Goal: Task Accomplishment & Management: Complete application form

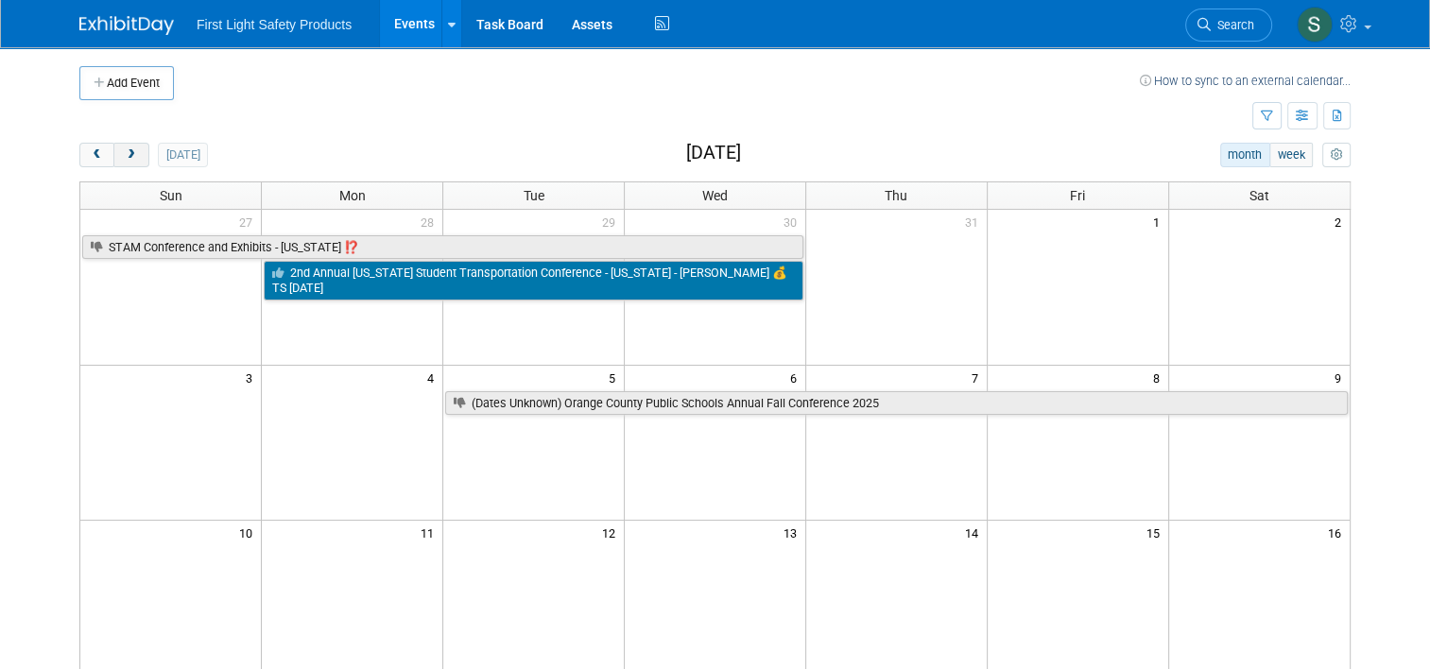
click at [133, 160] on button "next" at bounding box center [130, 155] width 35 height 25
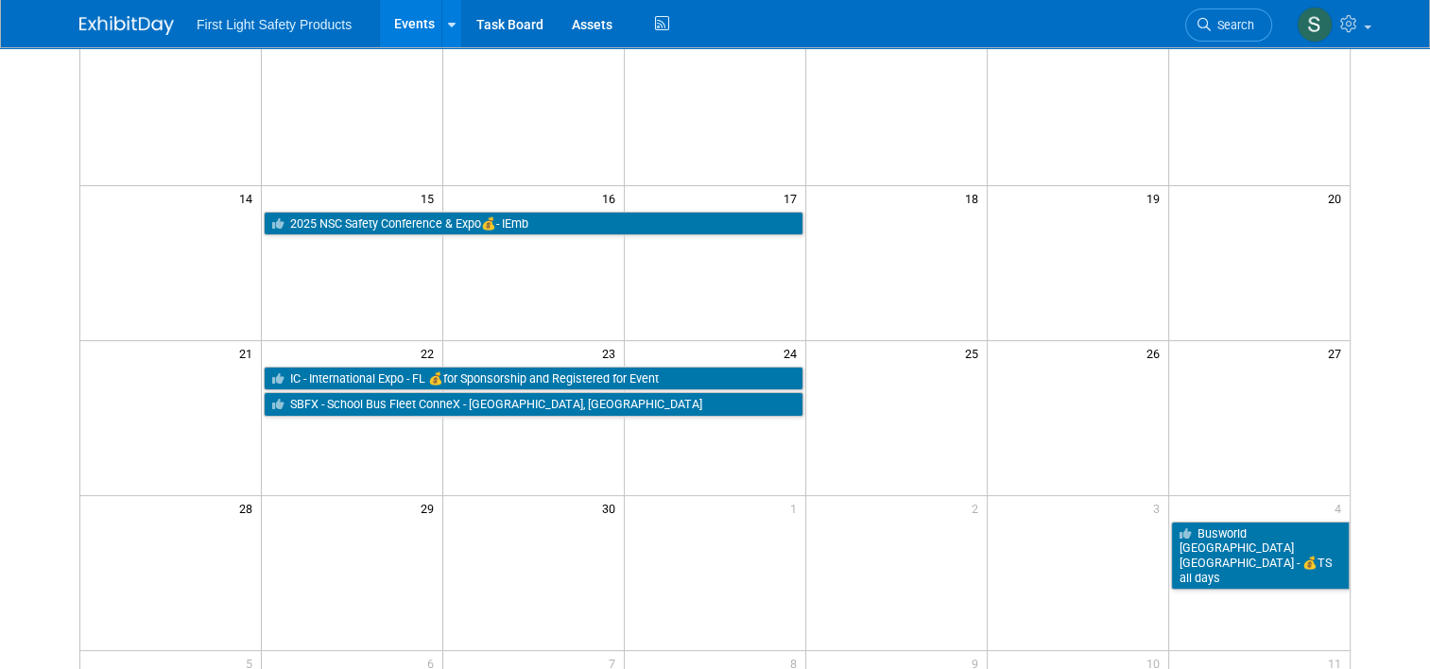
scroll to position [378, 0]
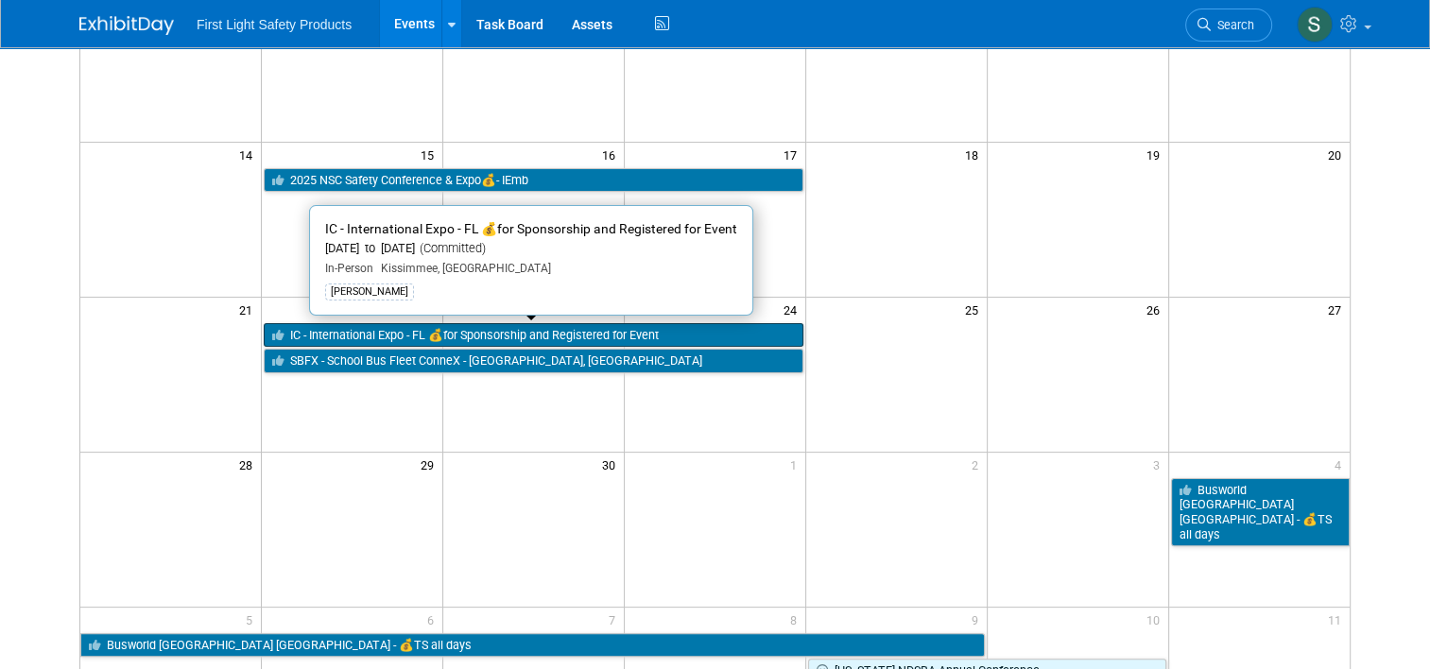
click at [686, 328] on link "IC - International Expo - FL 💰for Sponsorship and Registered for Event" at bounding box center [534, 335] width 540 height 25
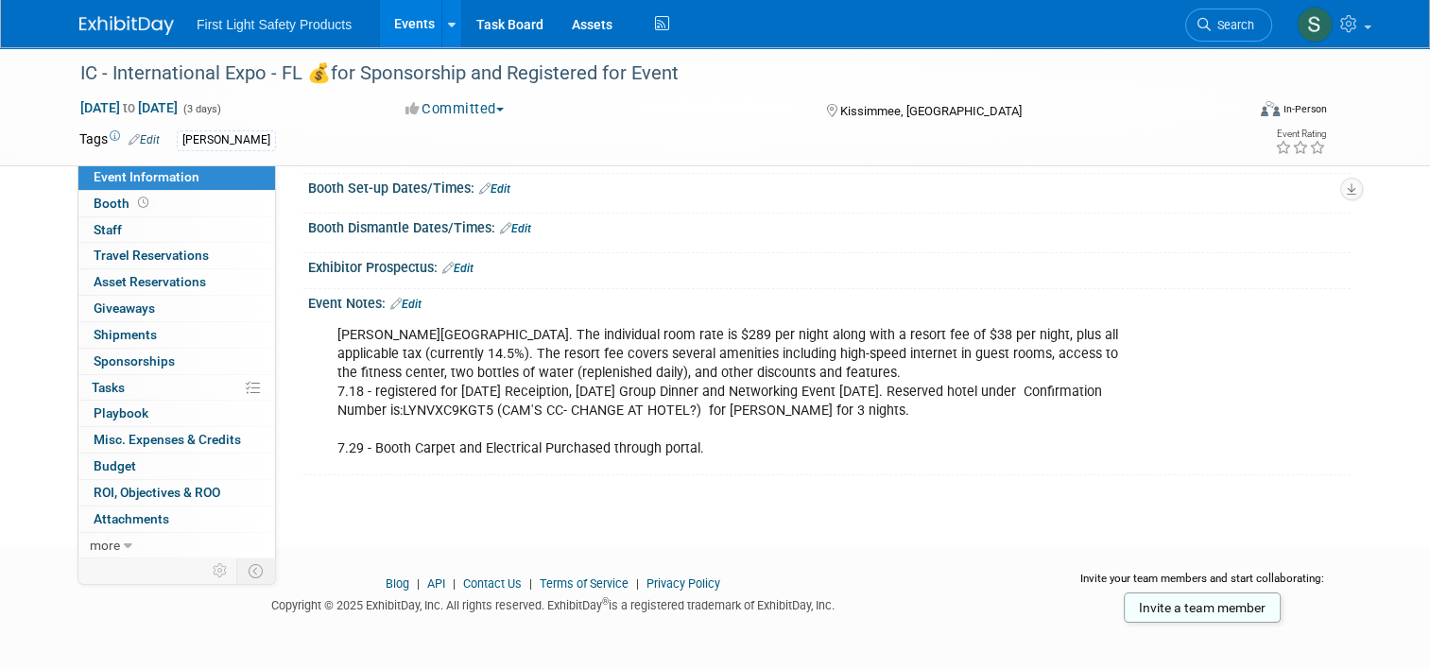
scroll to position [246, 0]
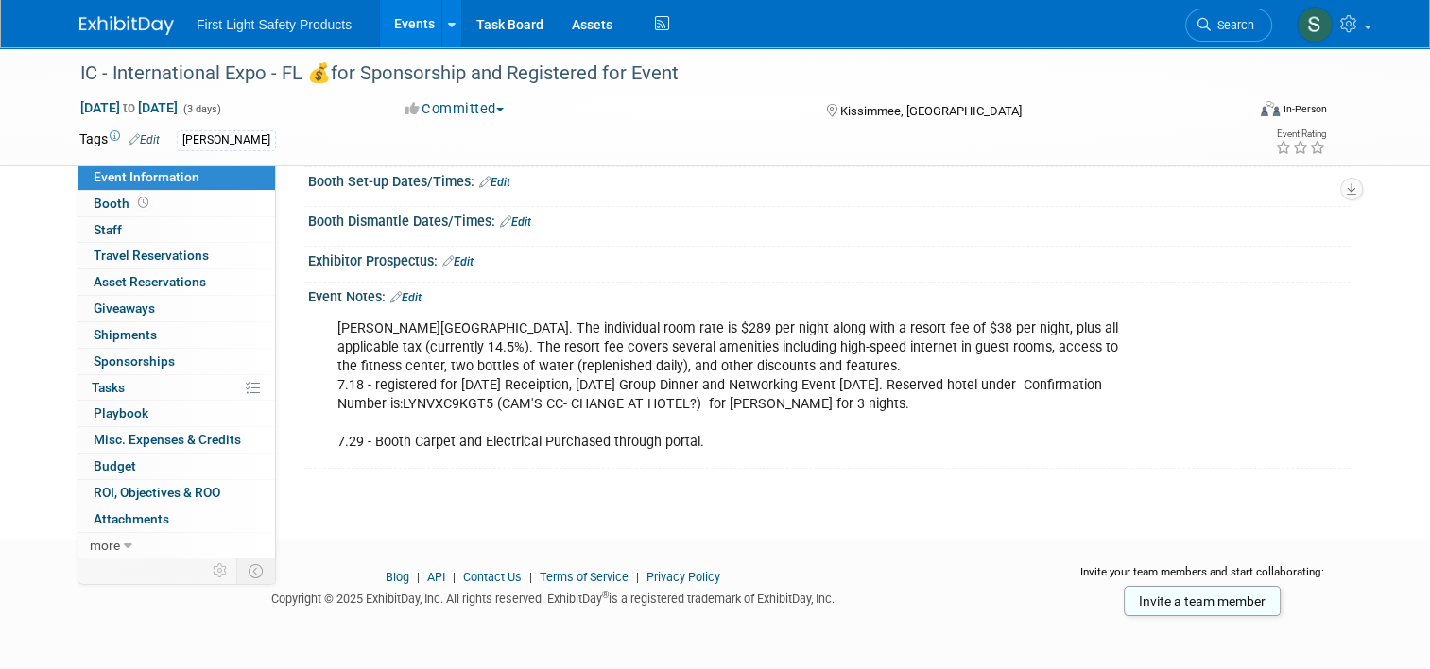
click at [420, 20] on link "Events" at bounding box center [414, 23] width 69 height 47
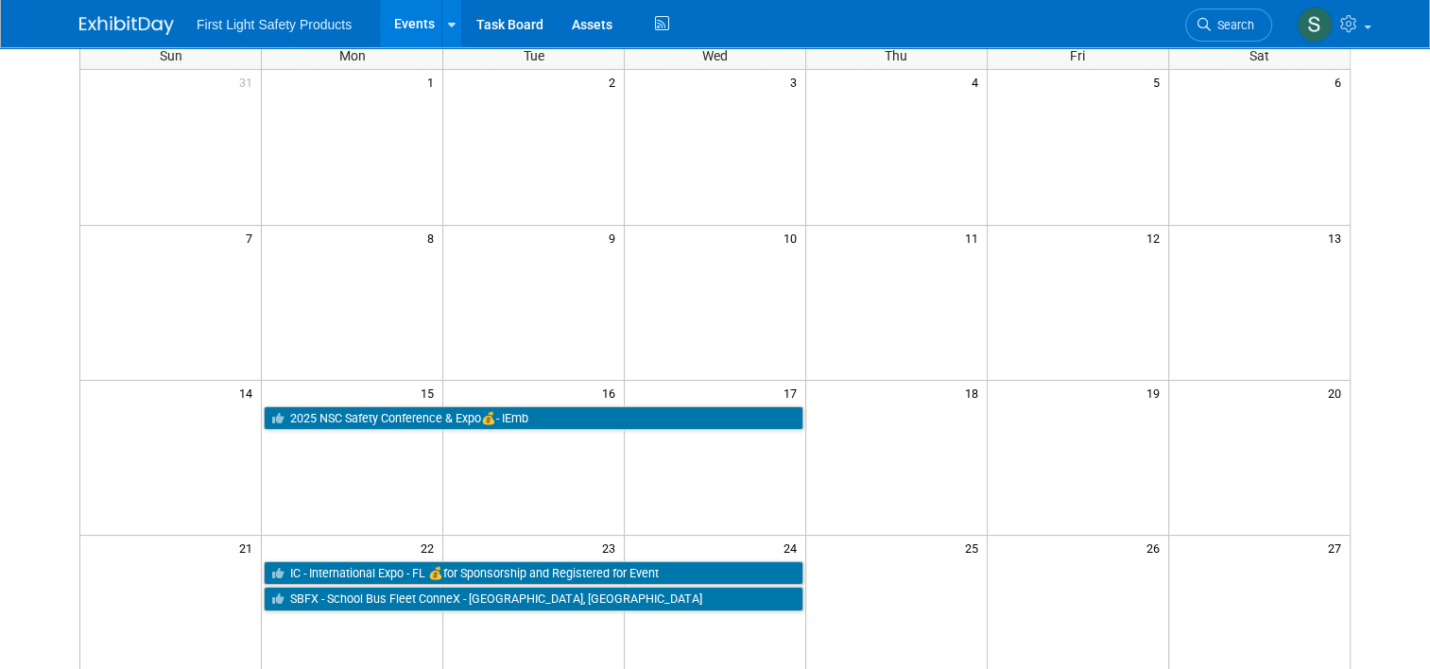
scroll to position [94, 0]
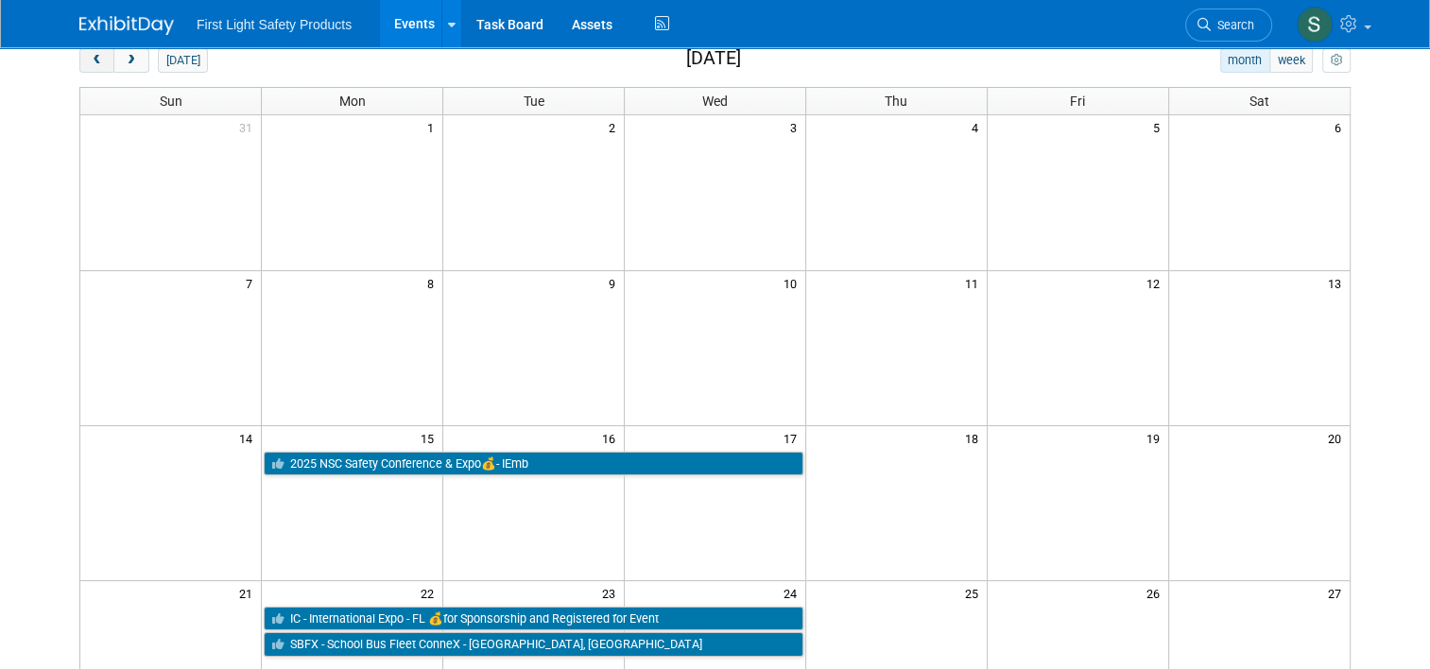
click at [90, 59] on span "prev" at bounding box center [97, 61] width 14 height 12
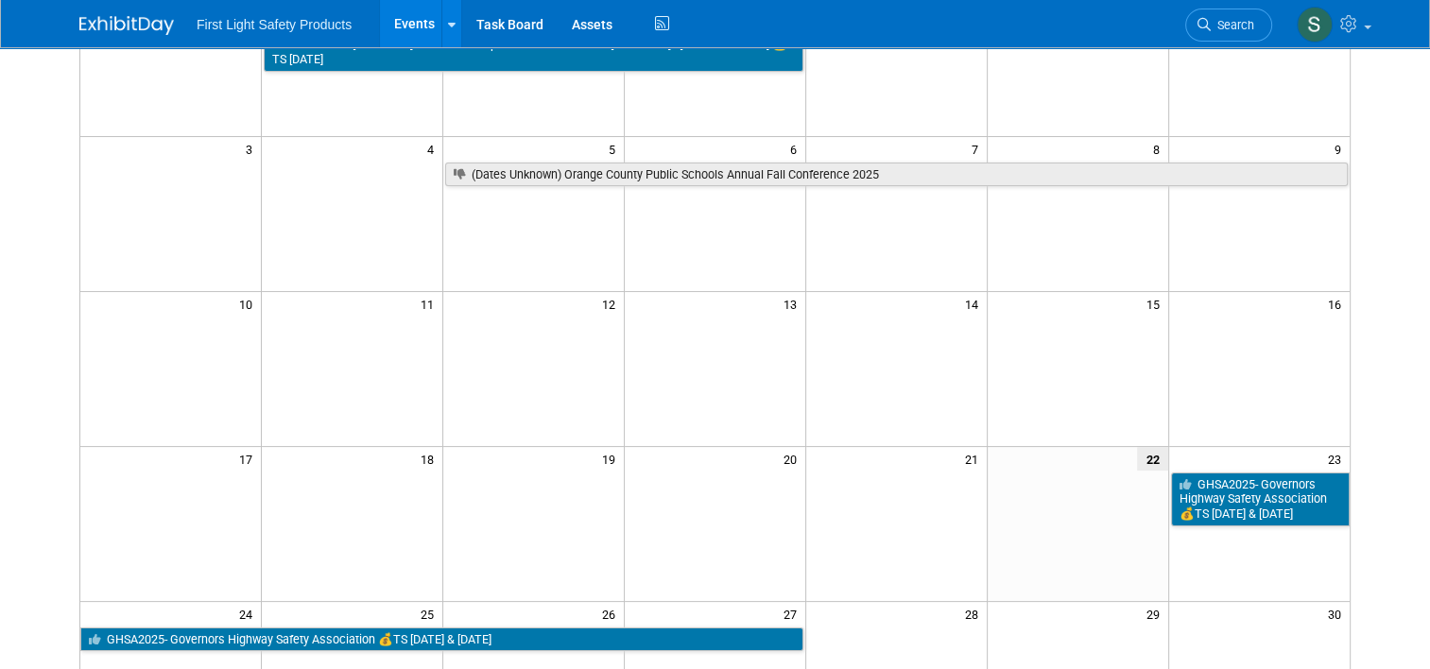
scroll to position [0, 0]
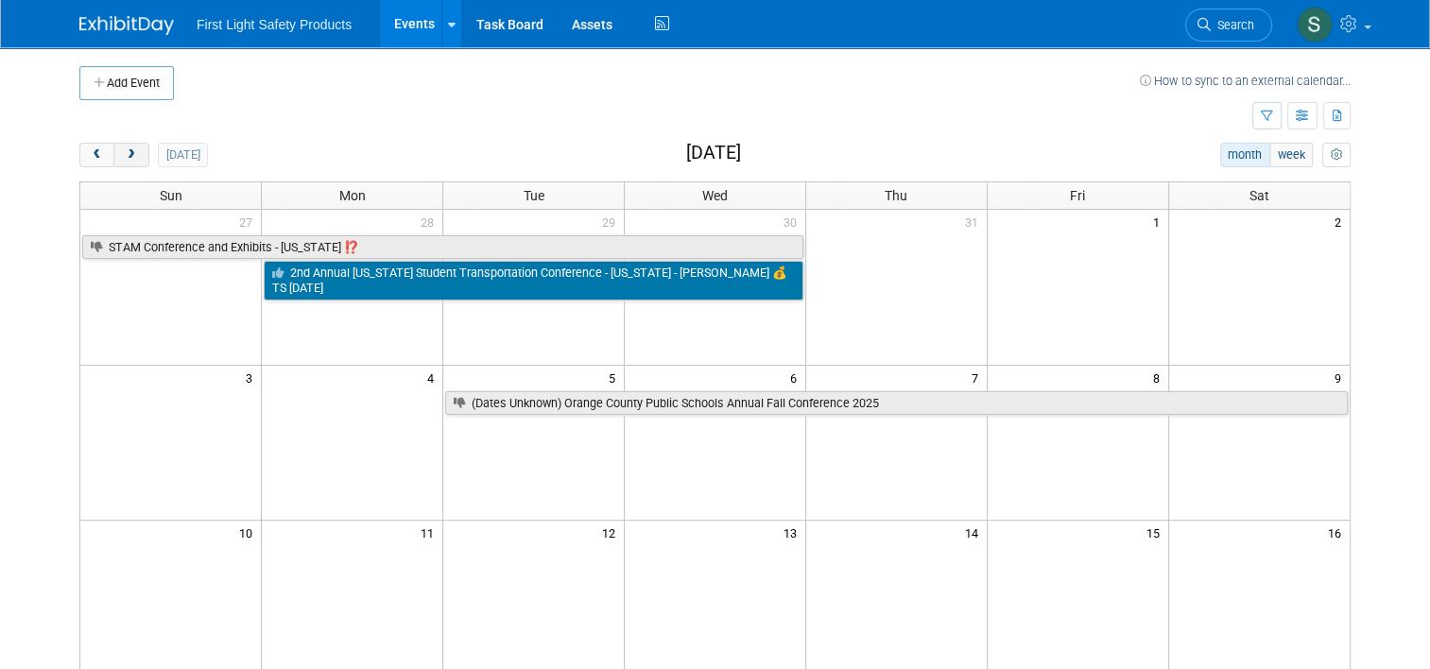
click at [124, 158] on span "next" at bounding box center [131, 155] width 14 height 12
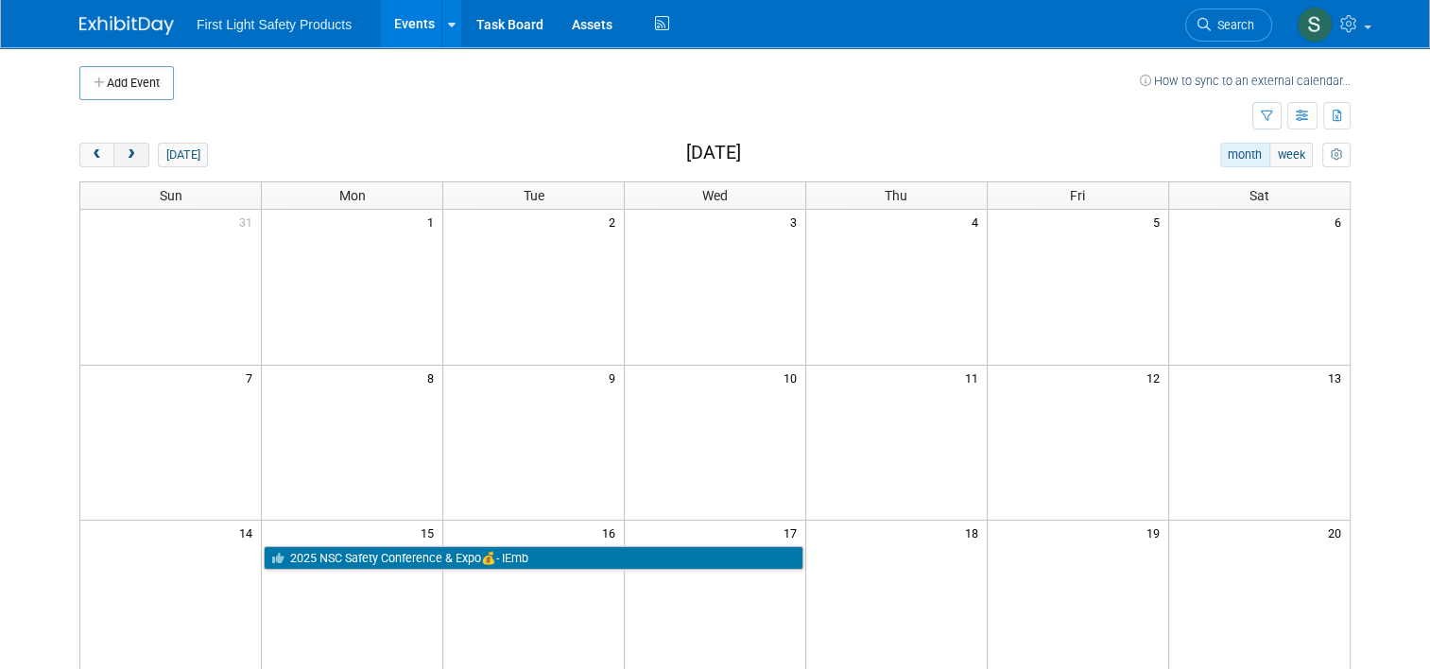
click at [129, 153] on button "next" at bounding box center [130, 155] width 35 height 25
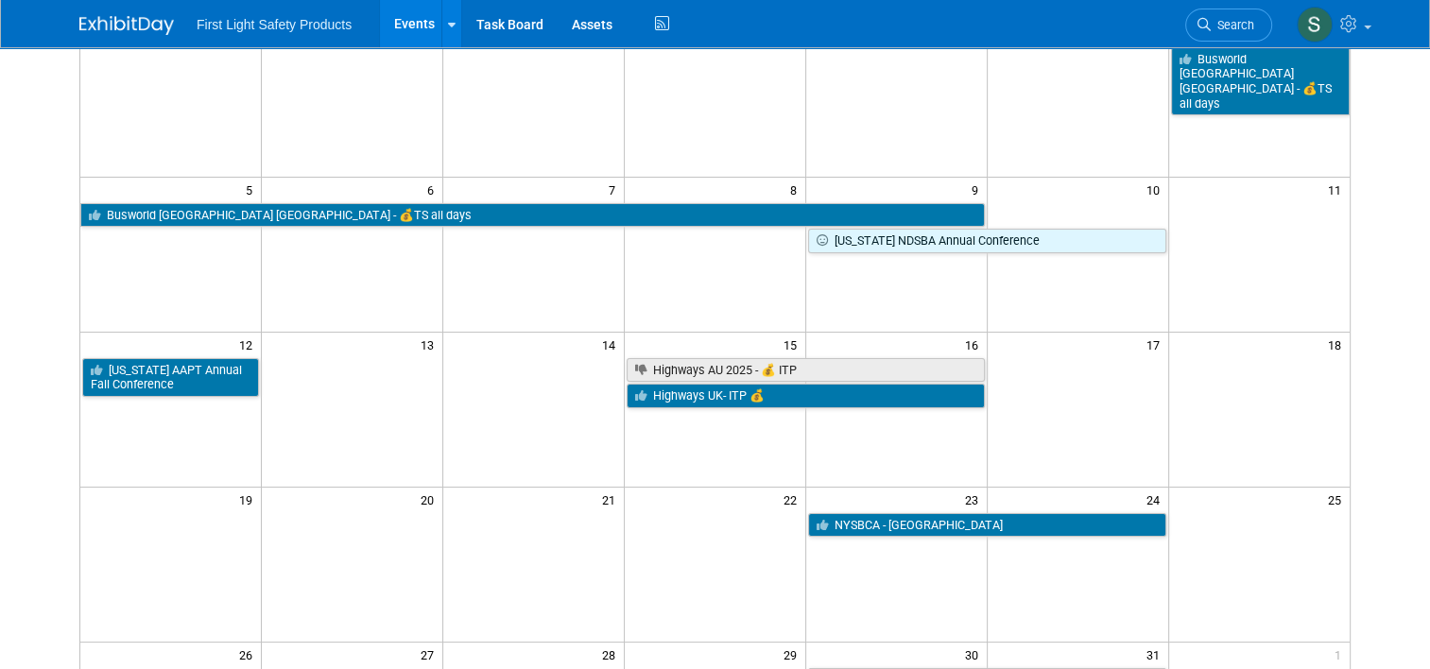
scroll to position [189, 0]
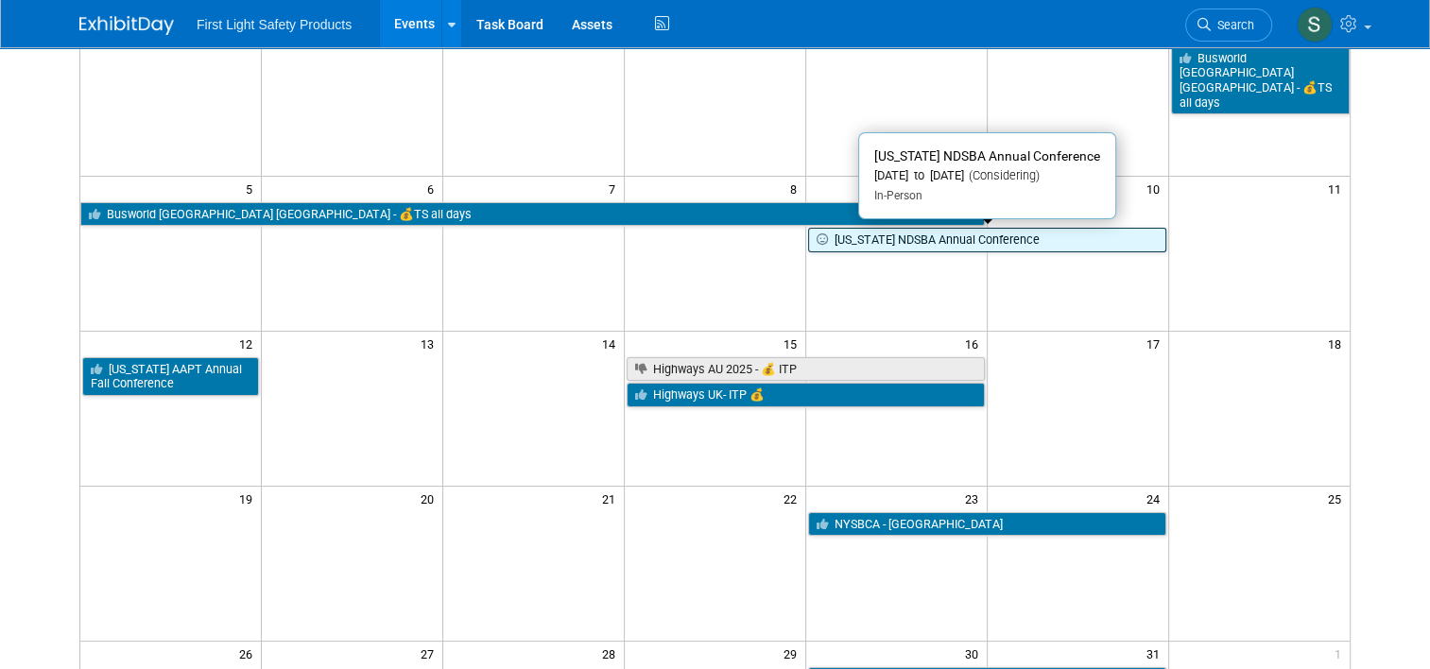
click at [913, 234] on link "[US_STATE] NDSBA Annual Conference" at bounding box center [987, 240] width 358 height 25
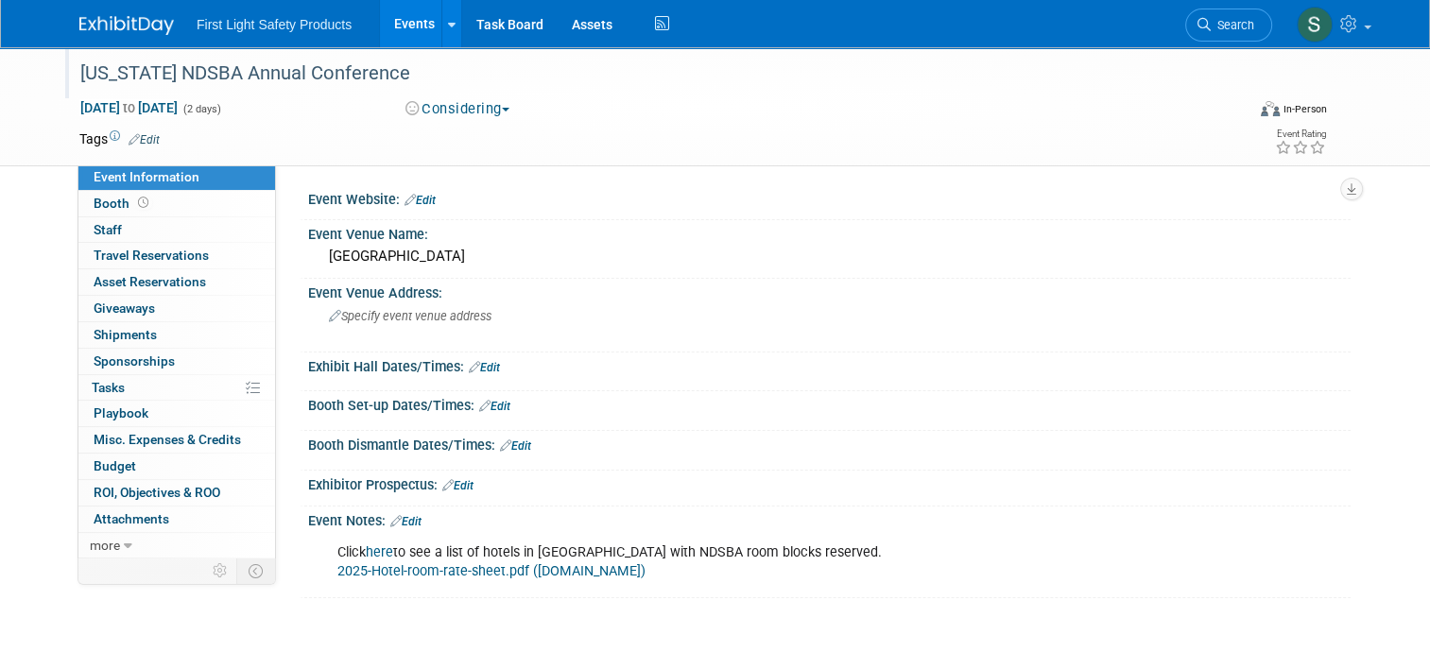
drag, startPoint x: 70, startPoint y: 68, endPoint x: 410, endPoint y: 78, distance: 340.3
click at [410, 78] on div "[US_STATE] NDSBA Annual Conference" at bounding box center [647, 74] width 1147 height 34
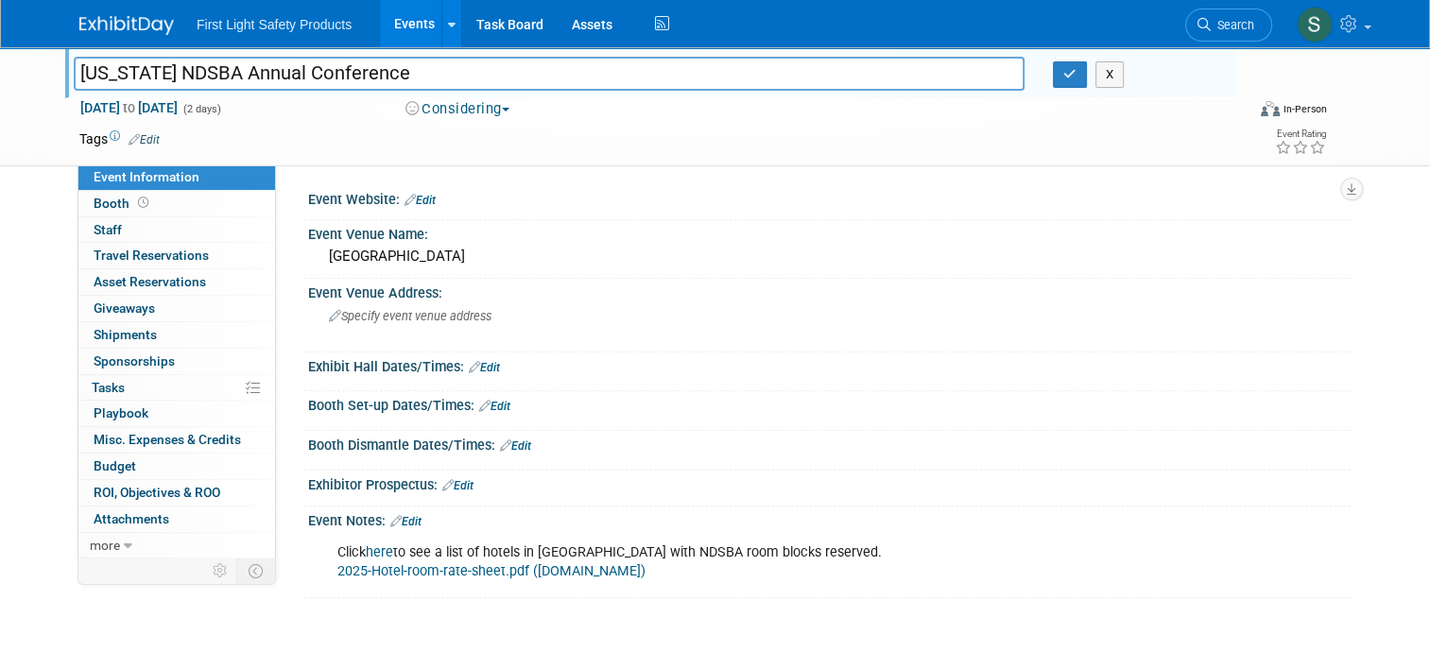
drag, startPoint x: 331, startPoint y: 74, endPoint x: 47, endPoint y: 74, distance: 283.5
click at [60, 74] on div "[US_STATE] NDSBA Annual Conference" at bounding box center [549, 75] width 979 height 28
click at [1074, 86] on button "button" at bounding box center [1070, 74] width 34 height 26
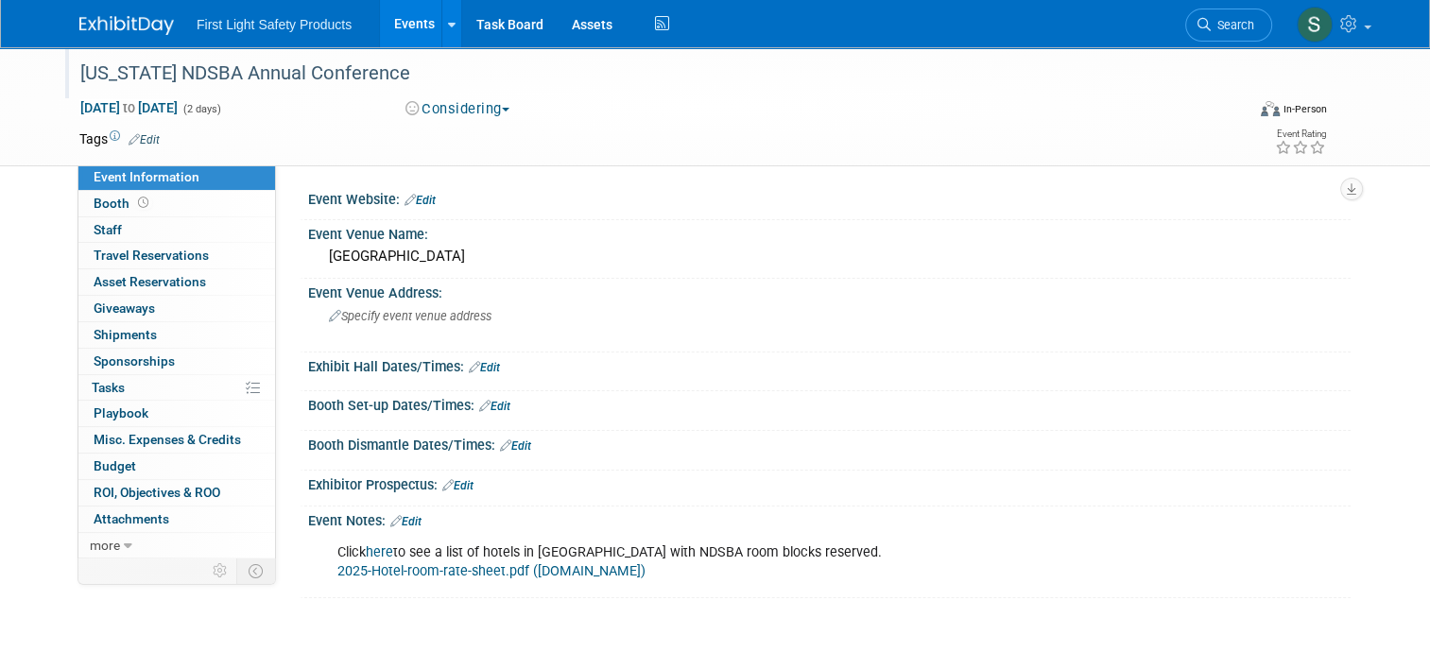
click at [318, 61] on div "[US_STATE] NDSBA Annual Conference" at bounding box center [647, 74] width 1147 height 34
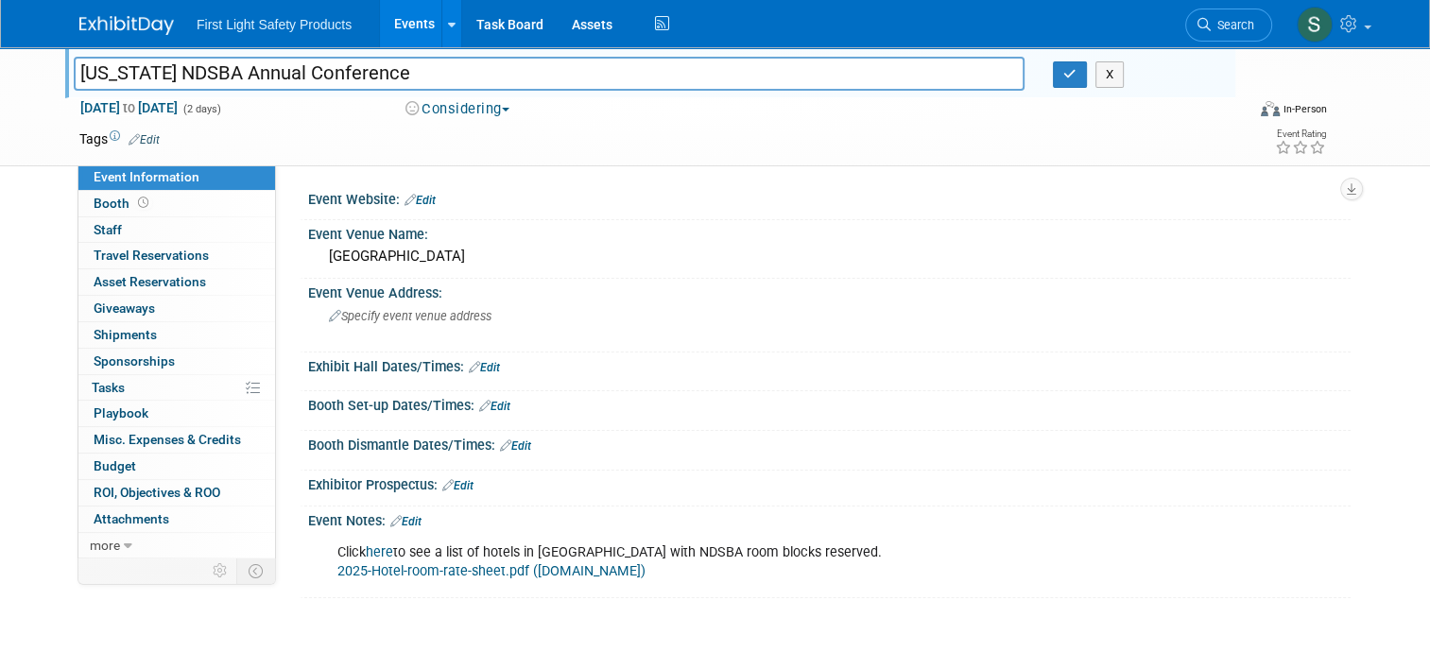
drag, startPoint x: 420, startPoint y: 72, endPoint x: 63, endPoint y: 74, distance: 357.2
click at [74, 74] on input "[US_STATE] NDSBA Annual Conference" at bounding box center [549, 73] width 951 height 33
click at [1087, 86] on button "button" at bounding box center [1070, 74] width 34 height 26
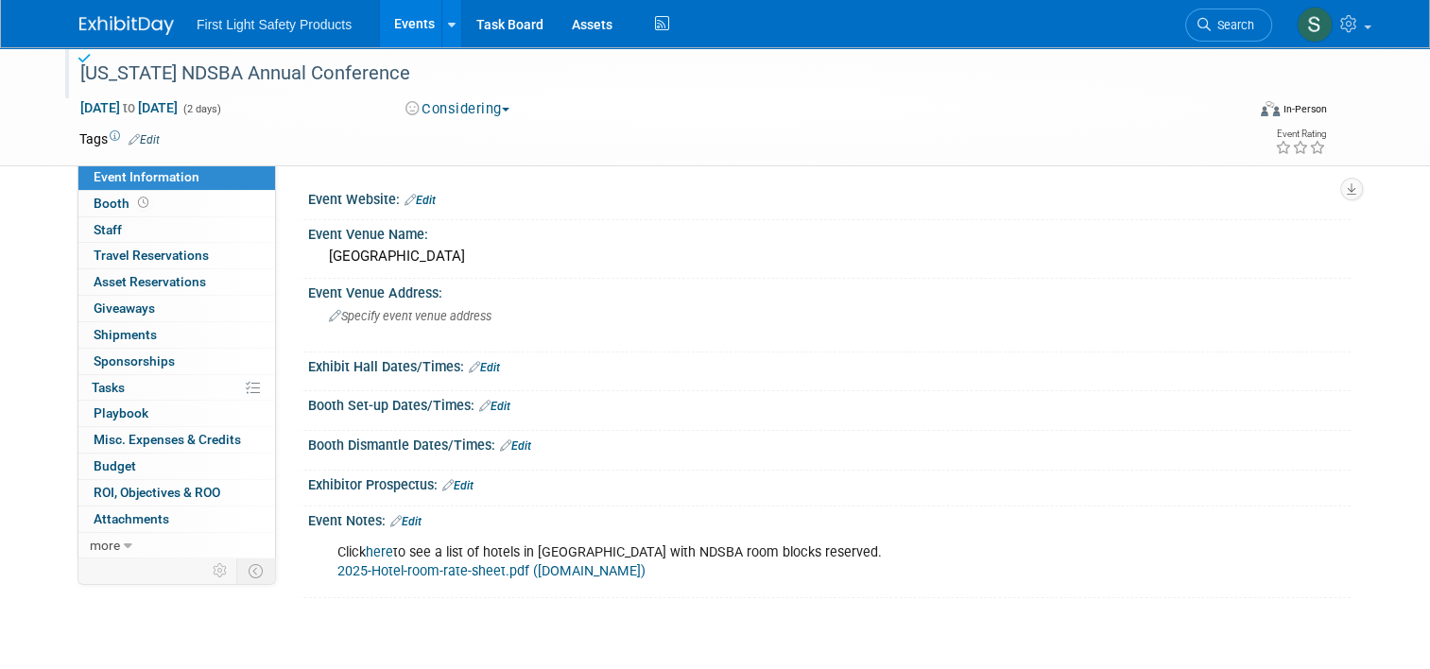
click at [406, 510] on div "Event Notes: Edit" at bounding box center [829, 518] width 1042 height 25
click at [405, 516] on link "Edit" at bounding box center [405, 521] width 31 height 13
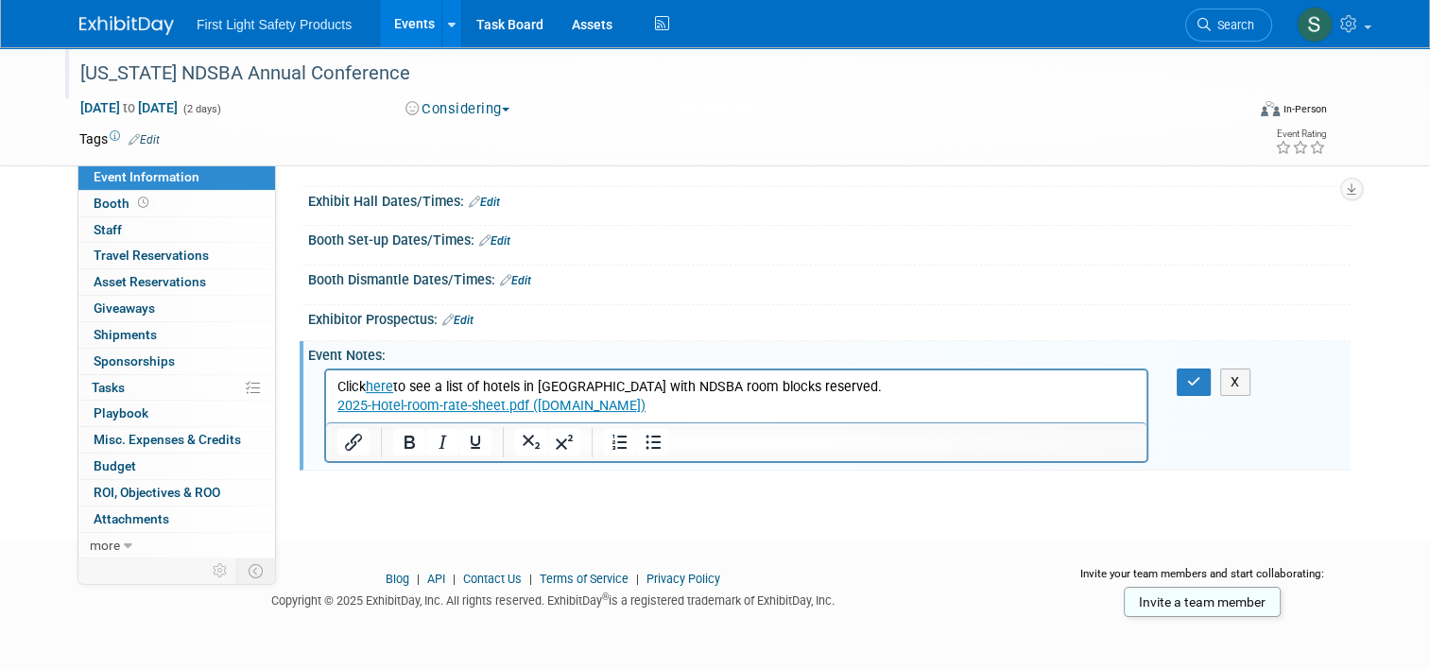
scroll to position [167, 0]
click at [677, 403] on p "Click here to see a list of hotels in Bismarck with NDSBA room blocks reserved.…" at bounding box center [736, 394] width 798 height 38
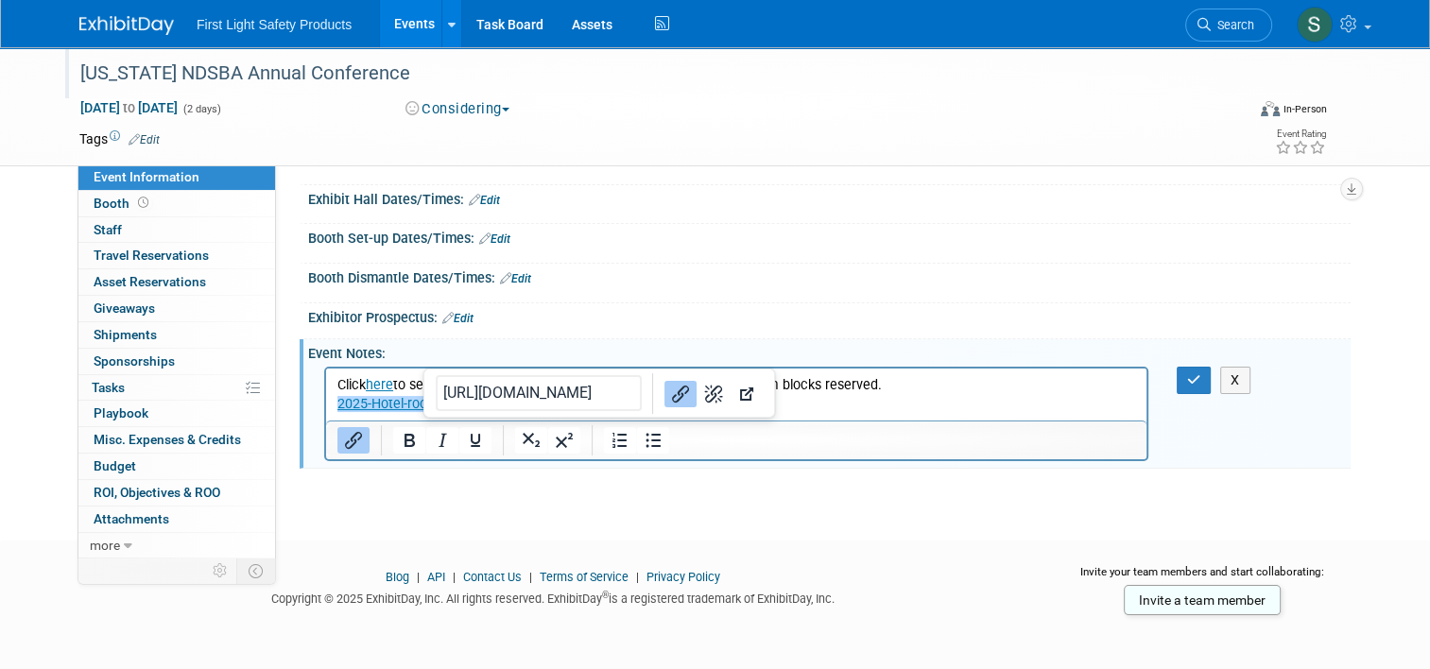
drag, startPoint x: 862, startPoint y: 396, endPoint x: 864, endPoint y: 407, distance: 11.5
click at [862, 398] on p "Click here to see a list of hotels in Bismarck with NDSBA room blocks reserved.…" at bounding box center [736, 394] width 798 height 38
click at [872, 406] on p "Click here to see a list of hotels in Bismarck with NDSBA room blocks reserved.…" at bounding box center [736, 394] width 798 height 38
click at [834, 389] on p "Click here to see a list of hotels in Bismarck with NDSBA room blocks reserved.…" at bounding box center [736, 394] width 798 height 38
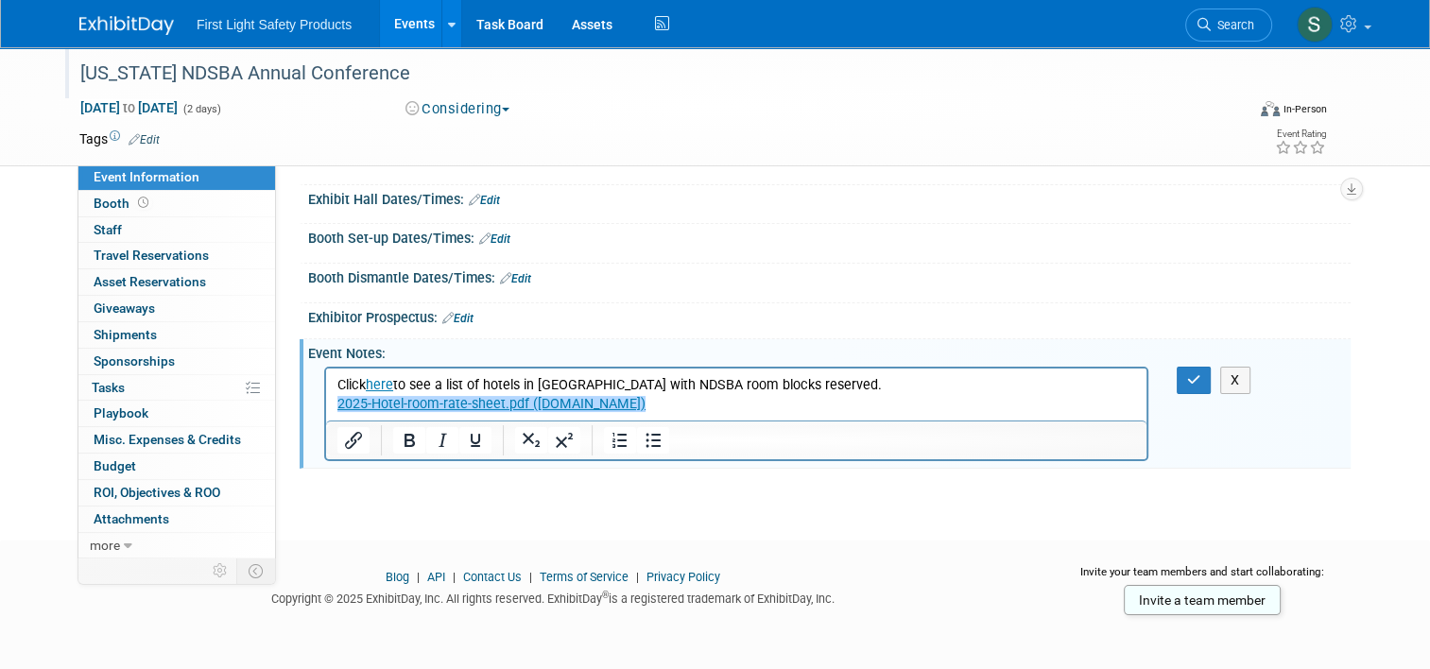
click at [711, 404] on p "Click here to see a list of hotels in Bismarck with NDSBA room blocks reserved.…" at bounding box center [736, 394] width 798 height 38
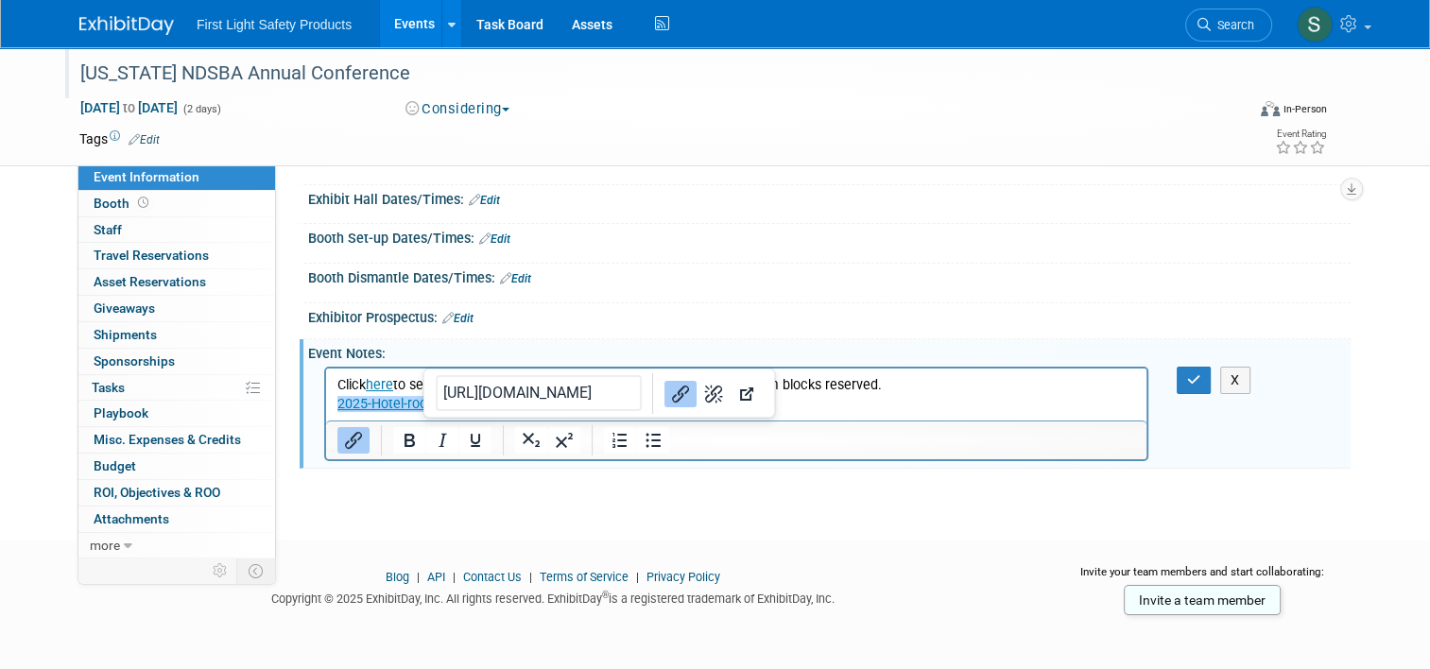
click at [865, 408] on p "Click here to see a list of hotels in Bismarck with NDSBA room blocks reserved.…" at bounding box center [736, 394] width 798 height 38
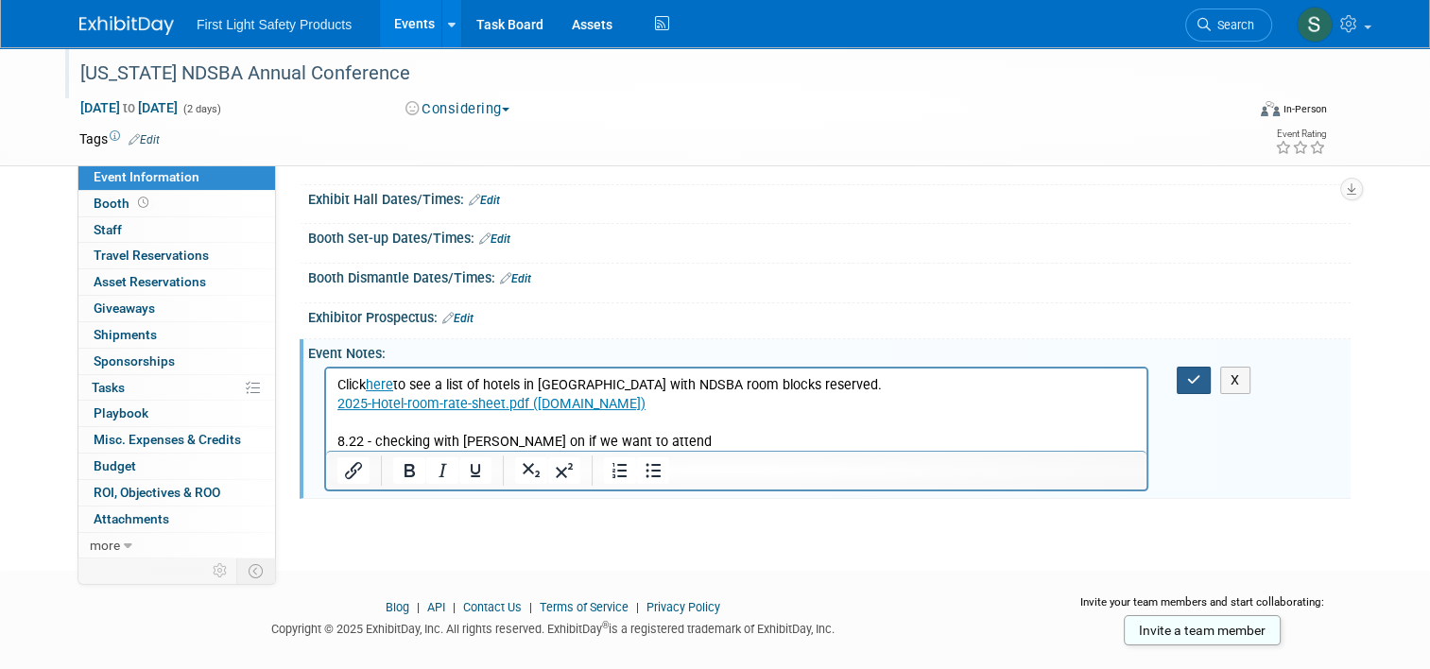
click at [1211, 380] on button "button" at bounding box center [1193, 380] width 35 height 27
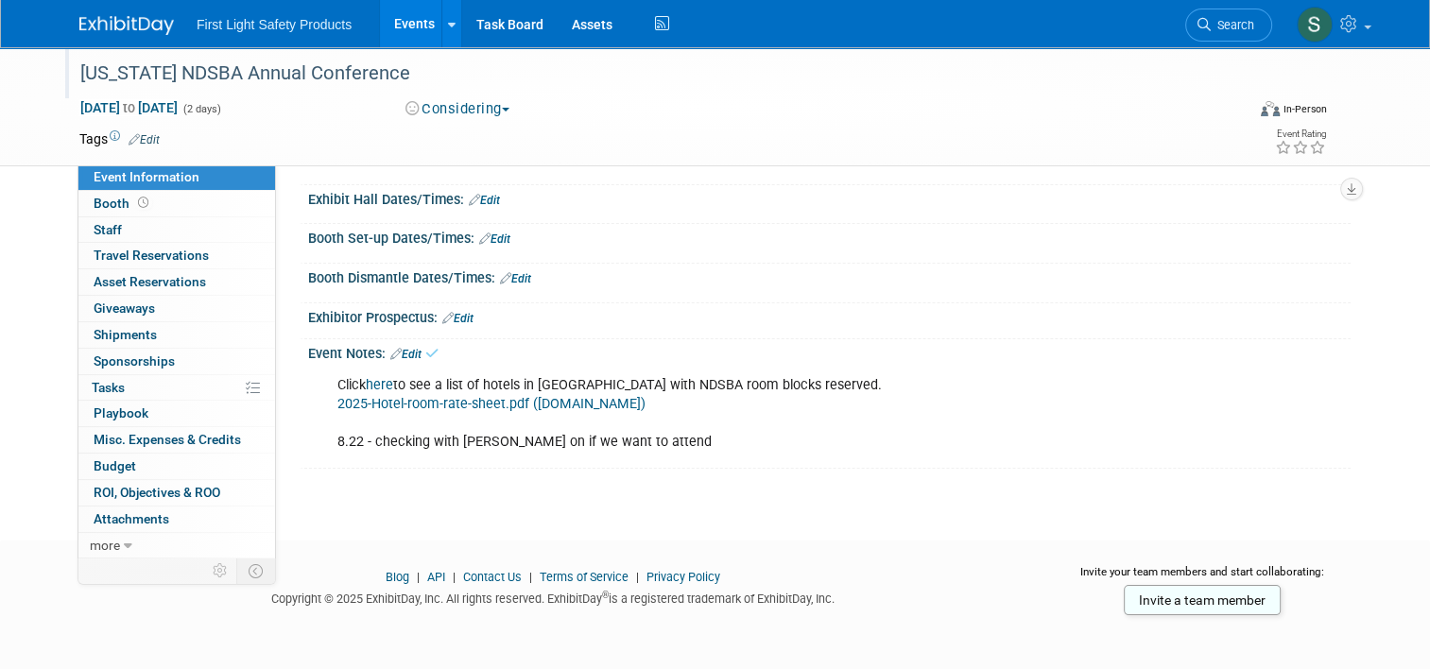
click at [401, 26] on link "Events" at bounding box center [414, 23] width 69 height 47
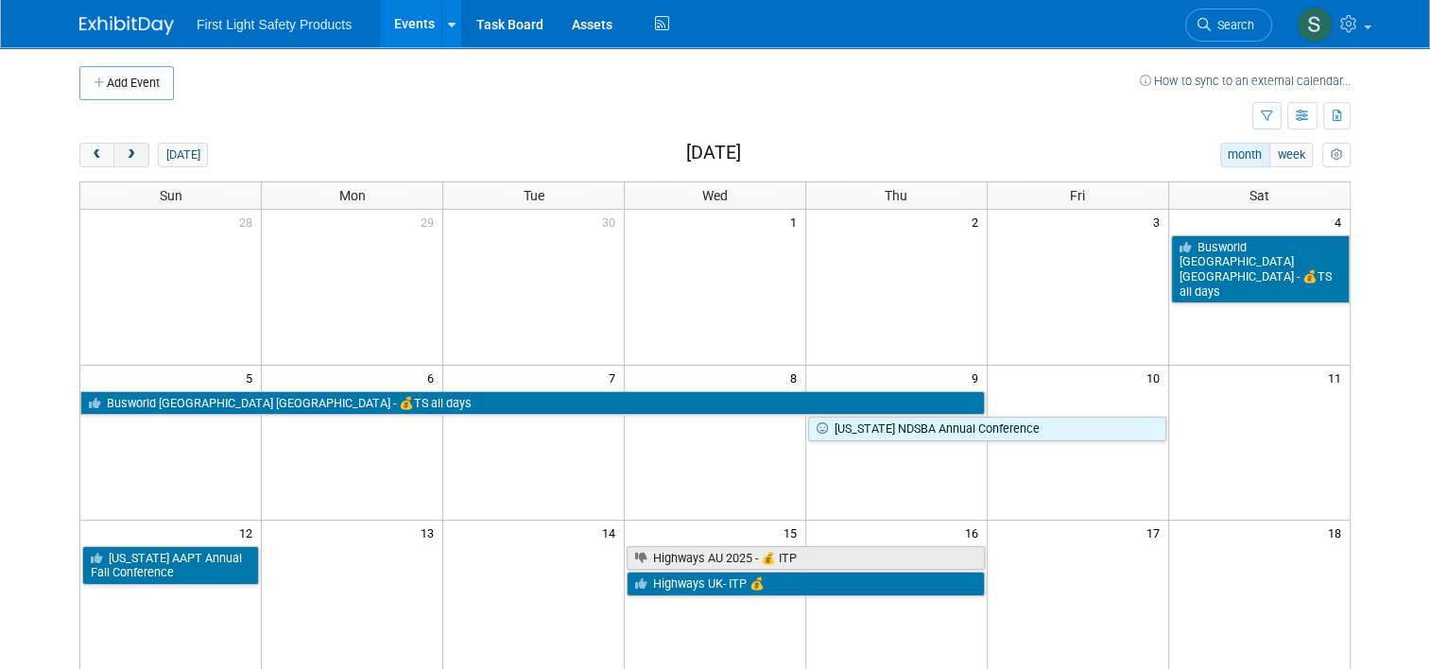
click at [125, 155] on span "next" at bounding box center [131, 155] width 14 height 12
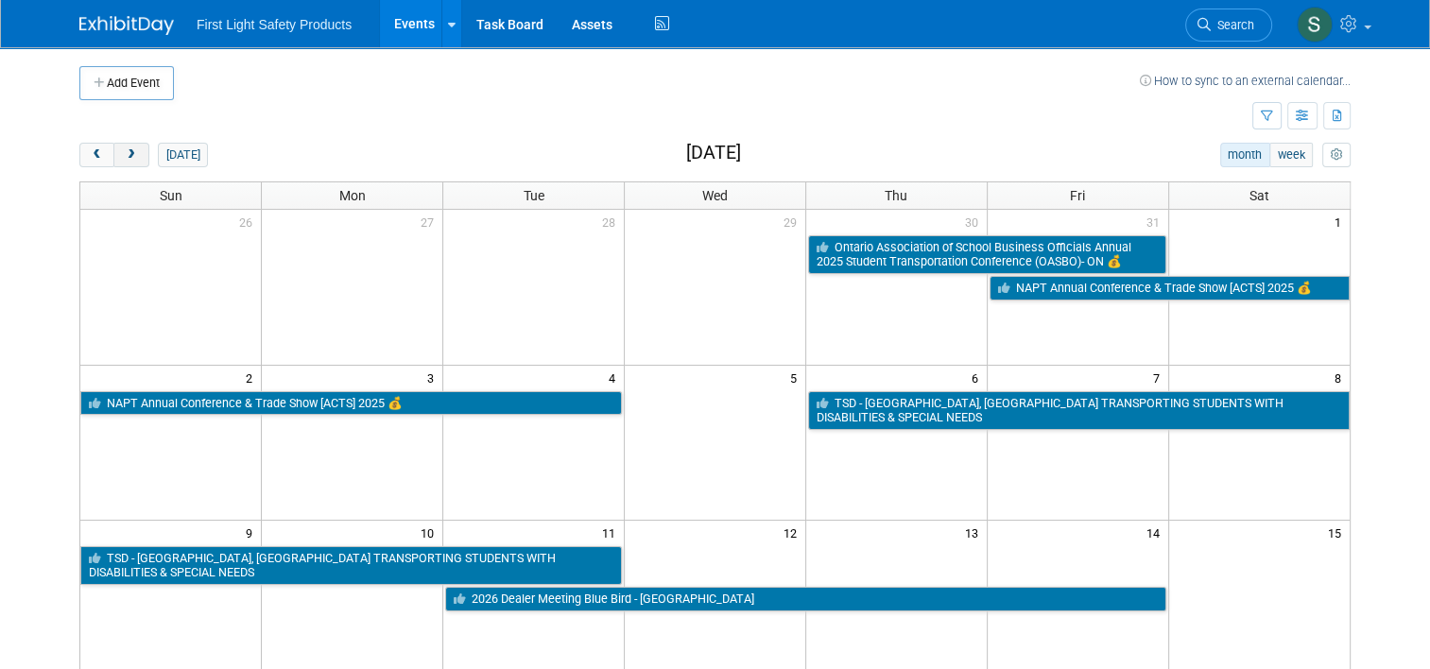
click at [125, 155] on span "next" at bounding box center [131, 155] width 14 height 12
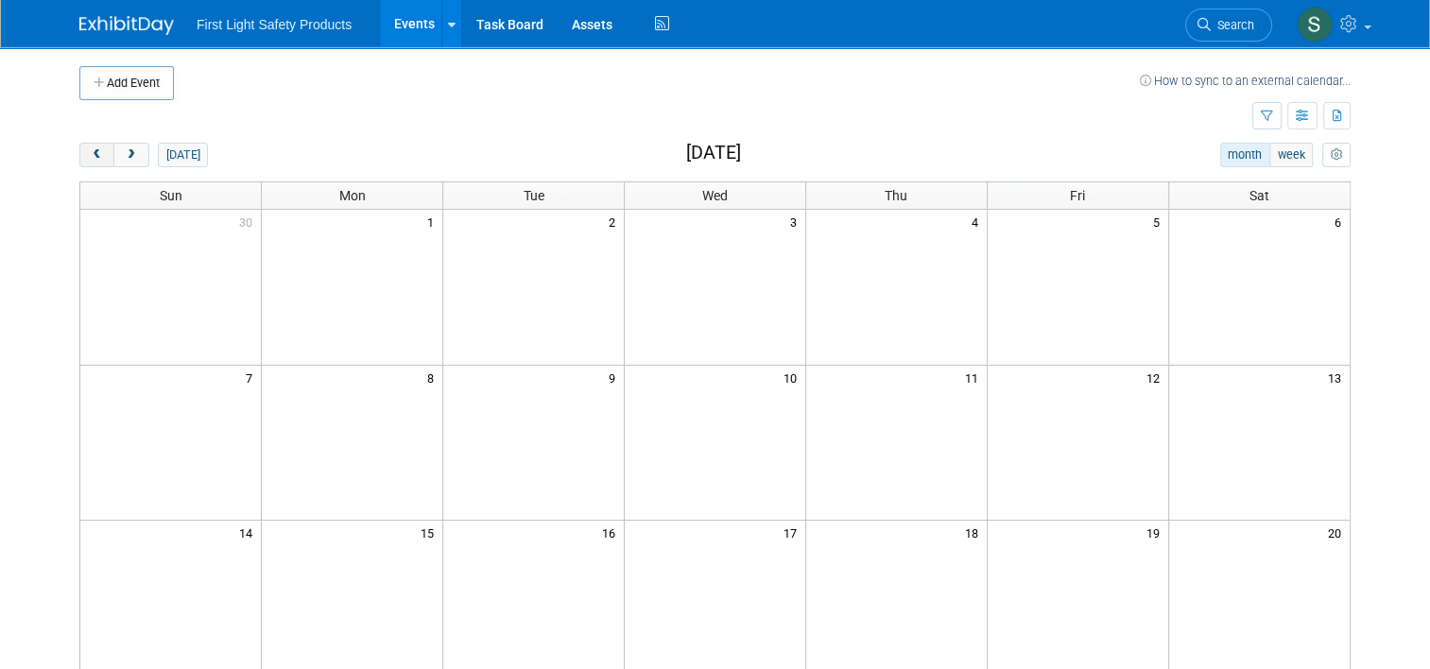
click at [92, 153] on button "prev" at bounding box center [96, 155] width 35 height 25
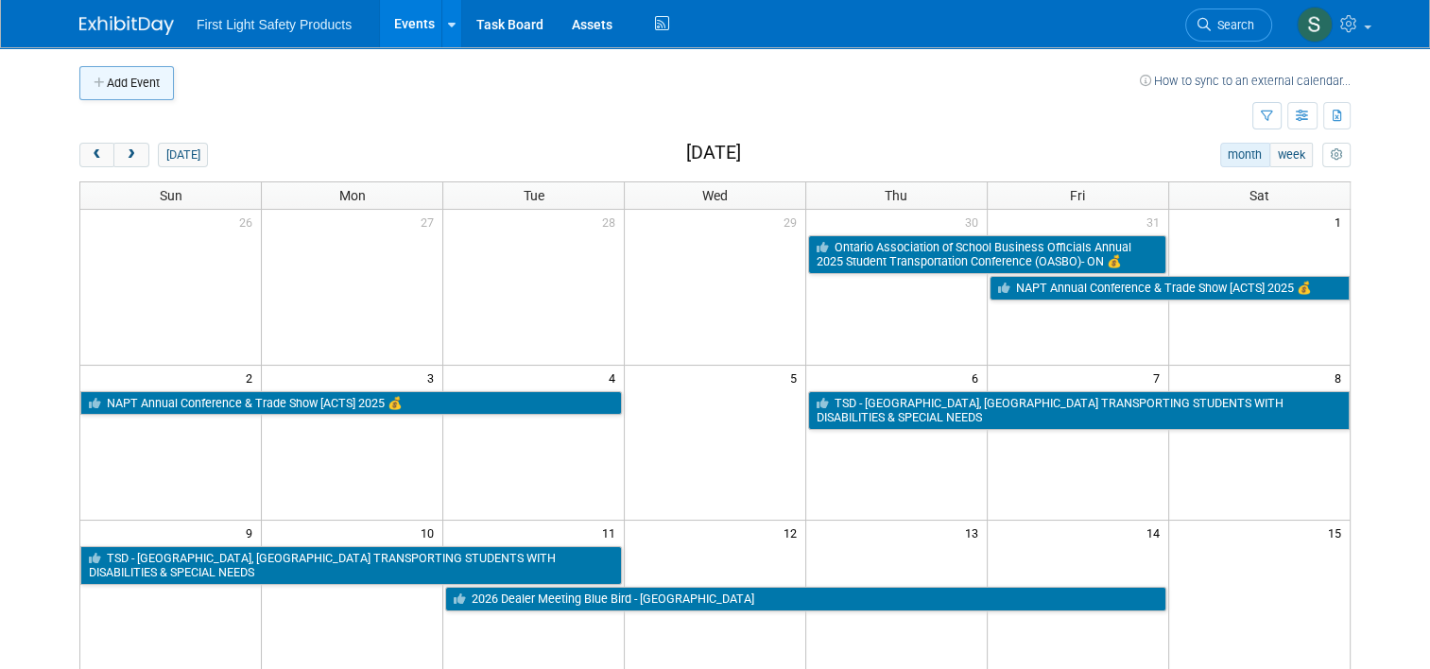
click at [118, 82] on button "Add Event" at bounding box center [126, 83] width 94 height 34
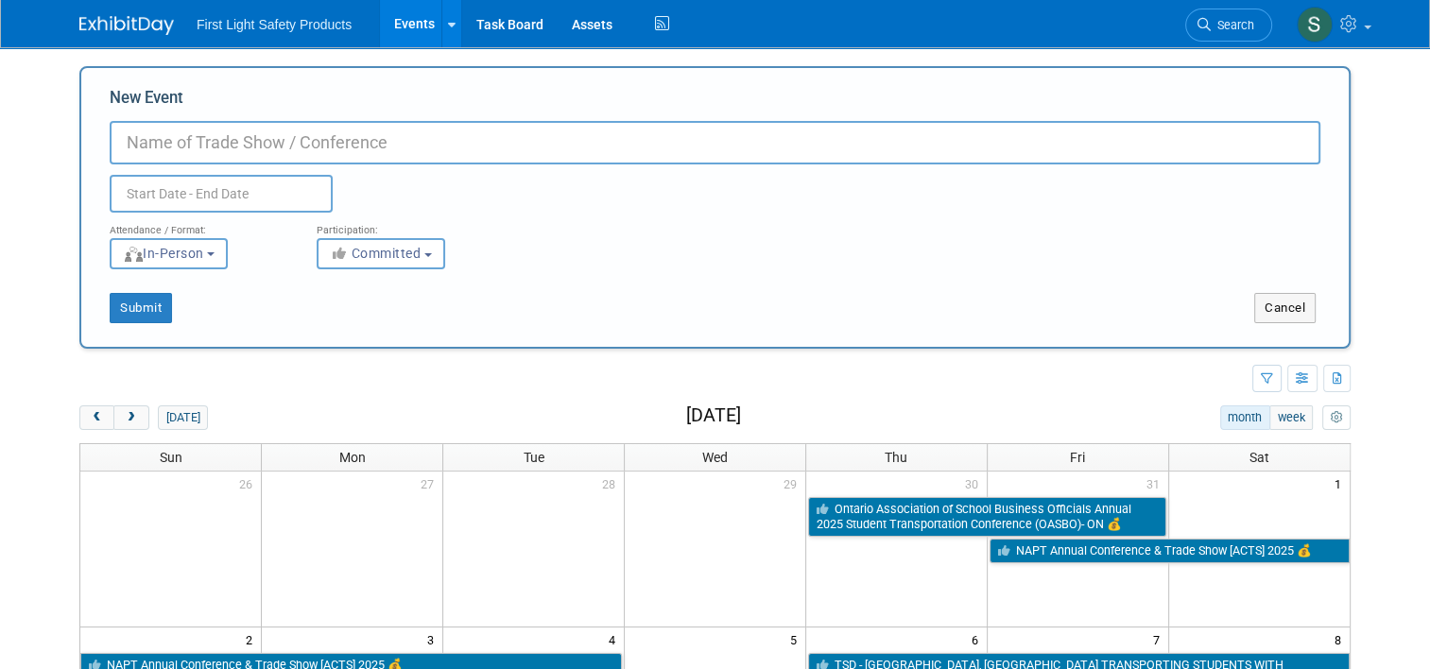
click at [236, 154] on input "New Event" at bounding box center [715, 142] width 1210 height 43
type input "NASDPTS - Annual Conference"
click at [233, 192] on input "text" at bounding box center [221, 194] width 223 height 38
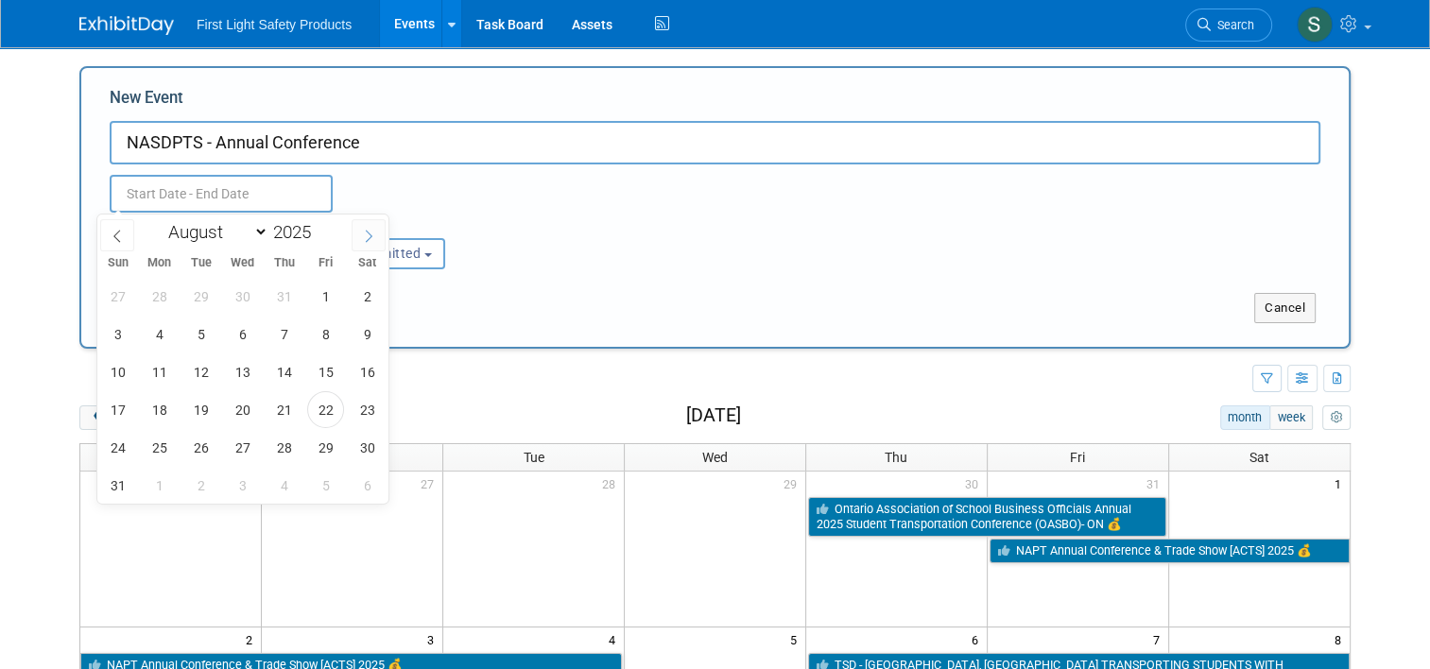
click at [378, 236] on span at bounding box center [368, 235] width 34 height 32
click at [374, 238] on icon at bounding box center [368, 236] width 13 height 13
select select "10"
click at [294, 370] on span "13" at bounding box center [284, 371] width 37 height 37
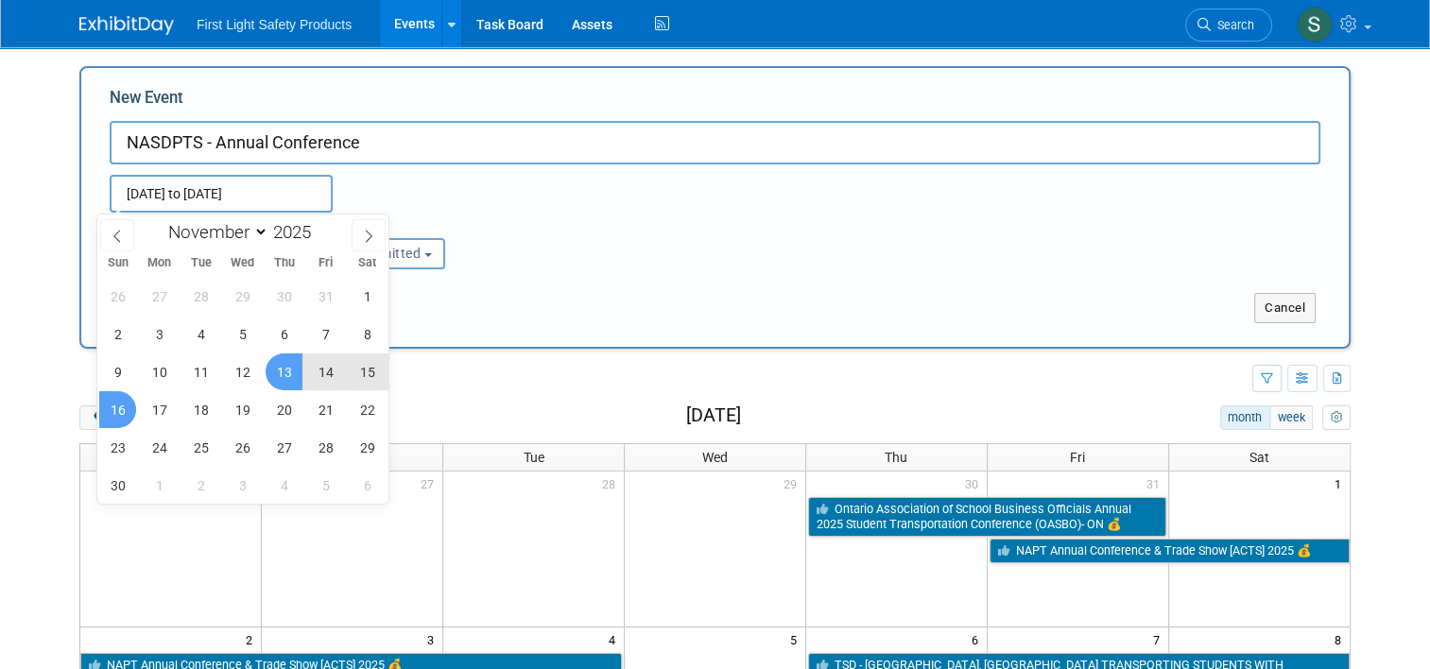
click at [125, 412] on span "16" at bounding box center [117, 409] width 37 height 37
type input "[DATE] to [DATE]"
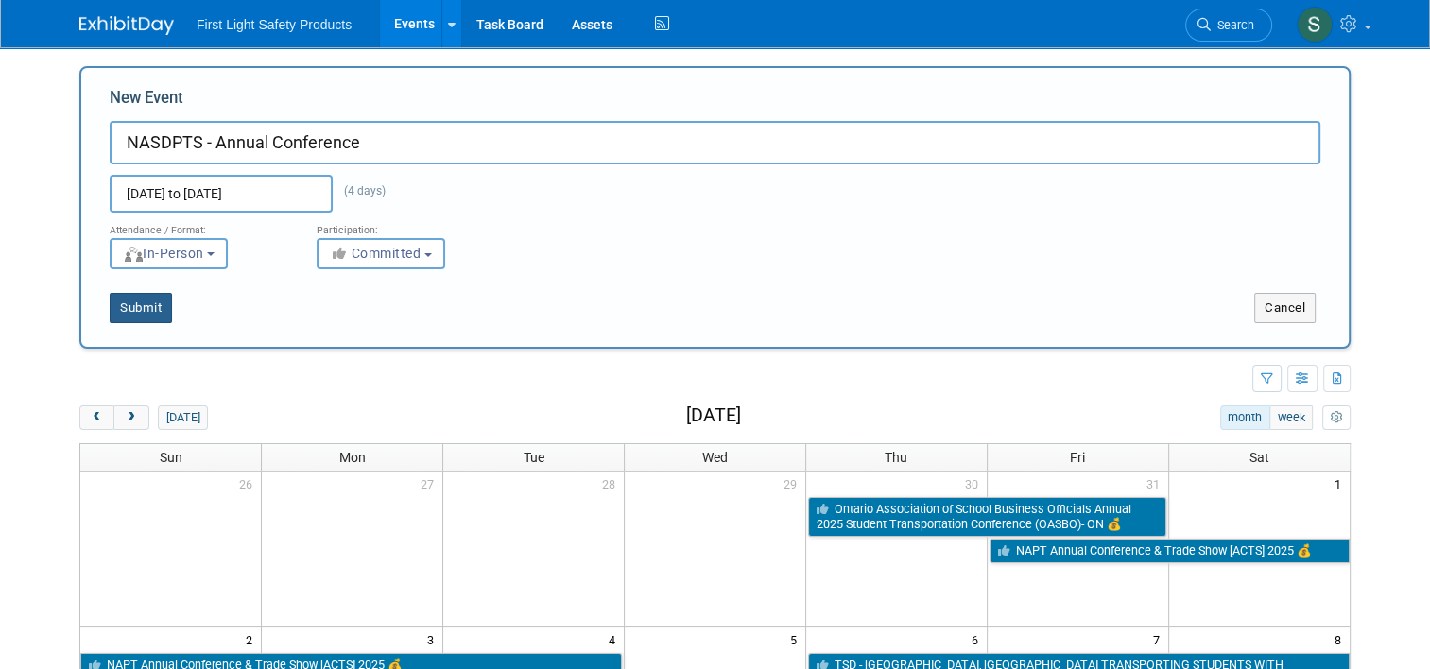
click at [151, 310] on button "Submit" at bounding box center [141, 308] width 62 height 30
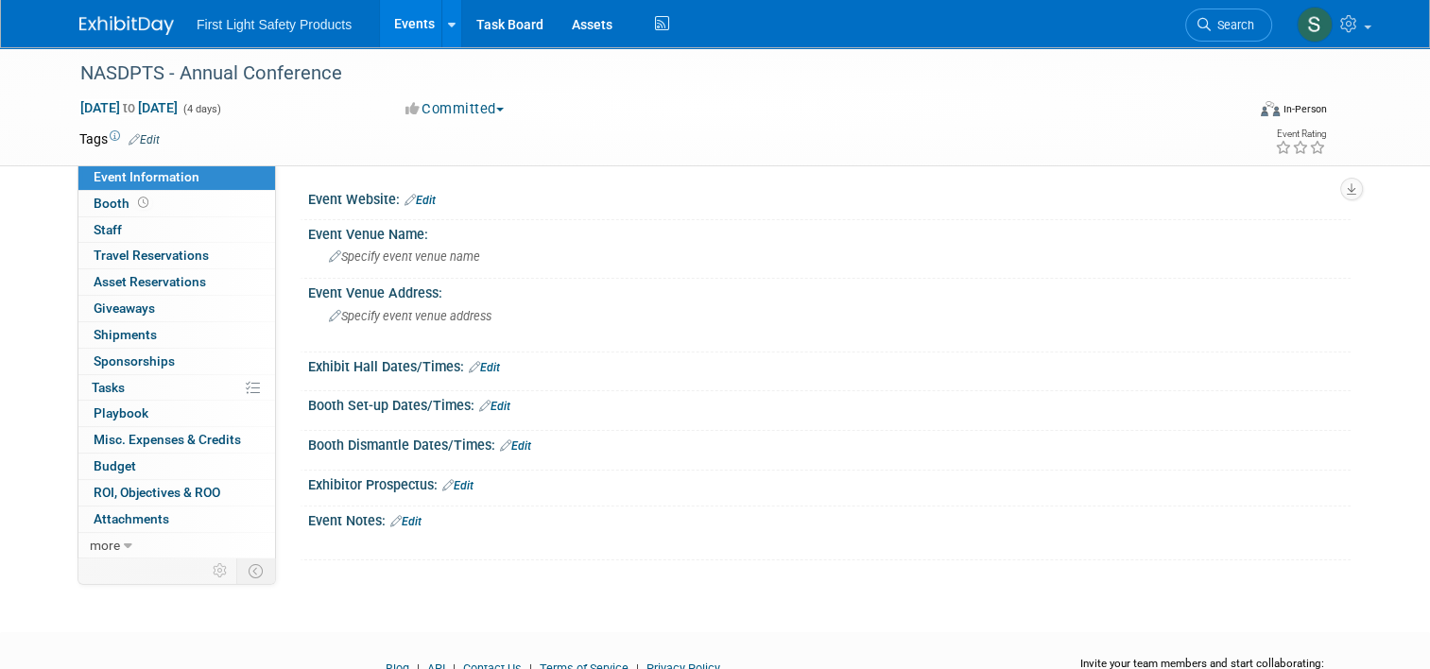
click at [149, 134] on td "Tags Edit" at bounding box center [119, 138] width 80 height 19
click at [144, 136] on link "Edit" at bounding box center [143, 139] width 31 height 13
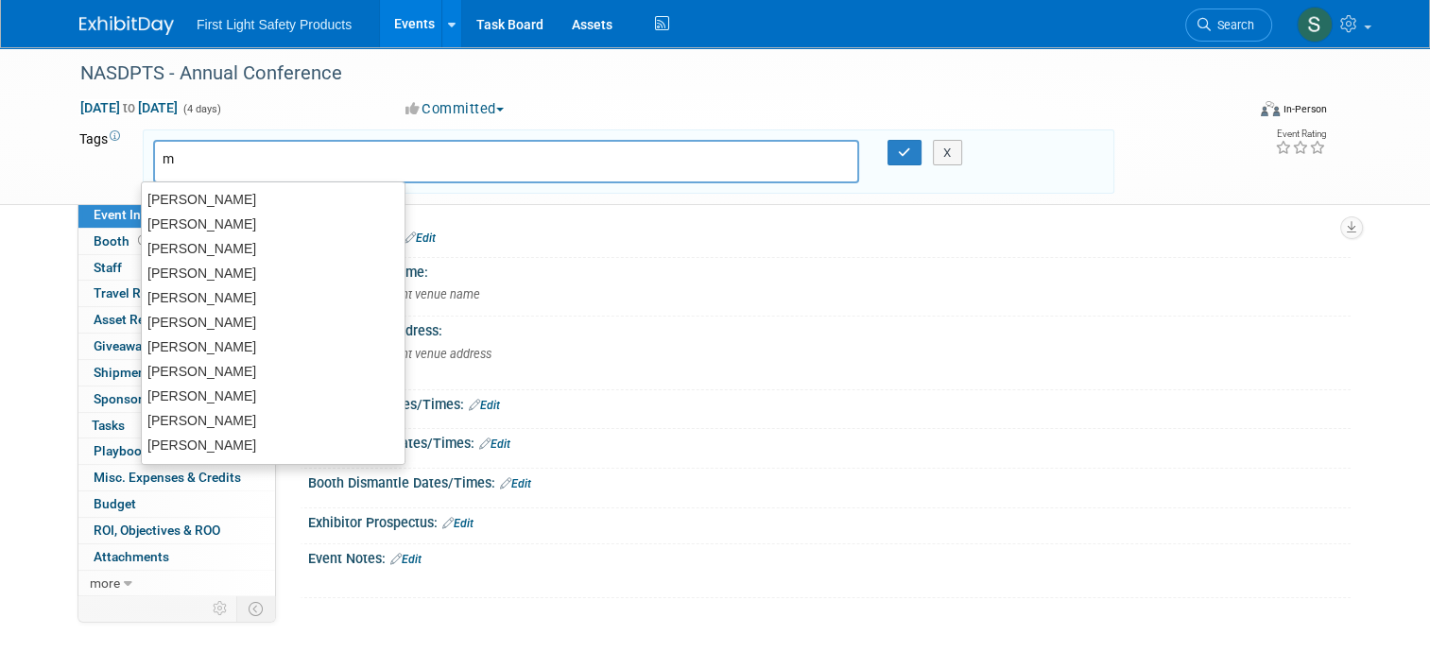
type input "ma"
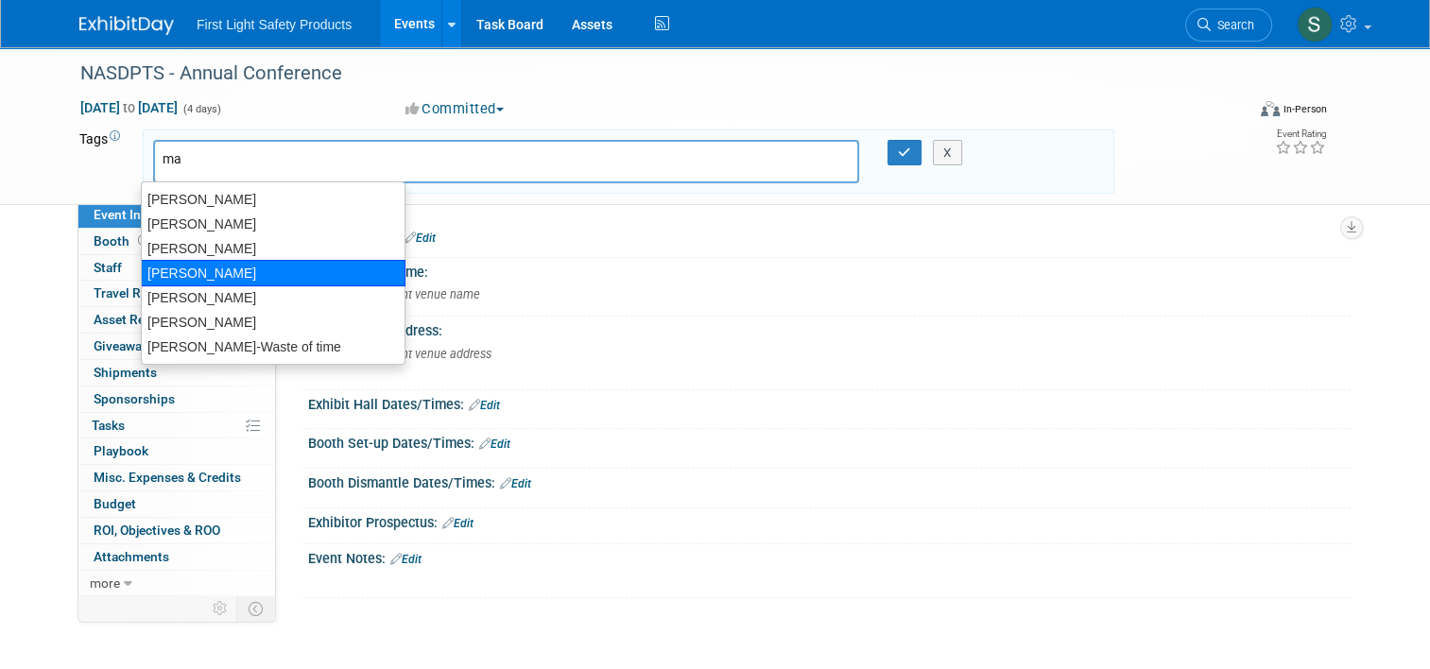
click at [219, 266] on div "Max Christensen" at bounding box center [273, 273] width 265 height 26
type input "Max Christensen"
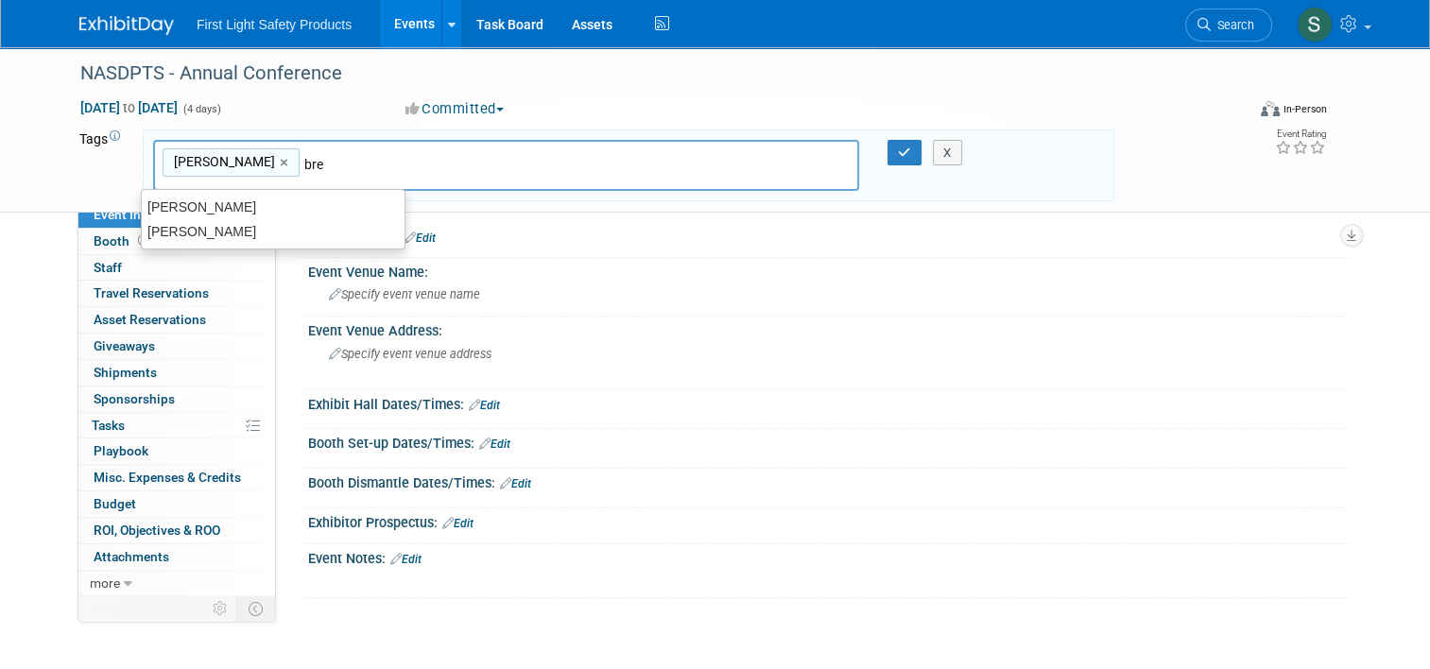
type input "bret"
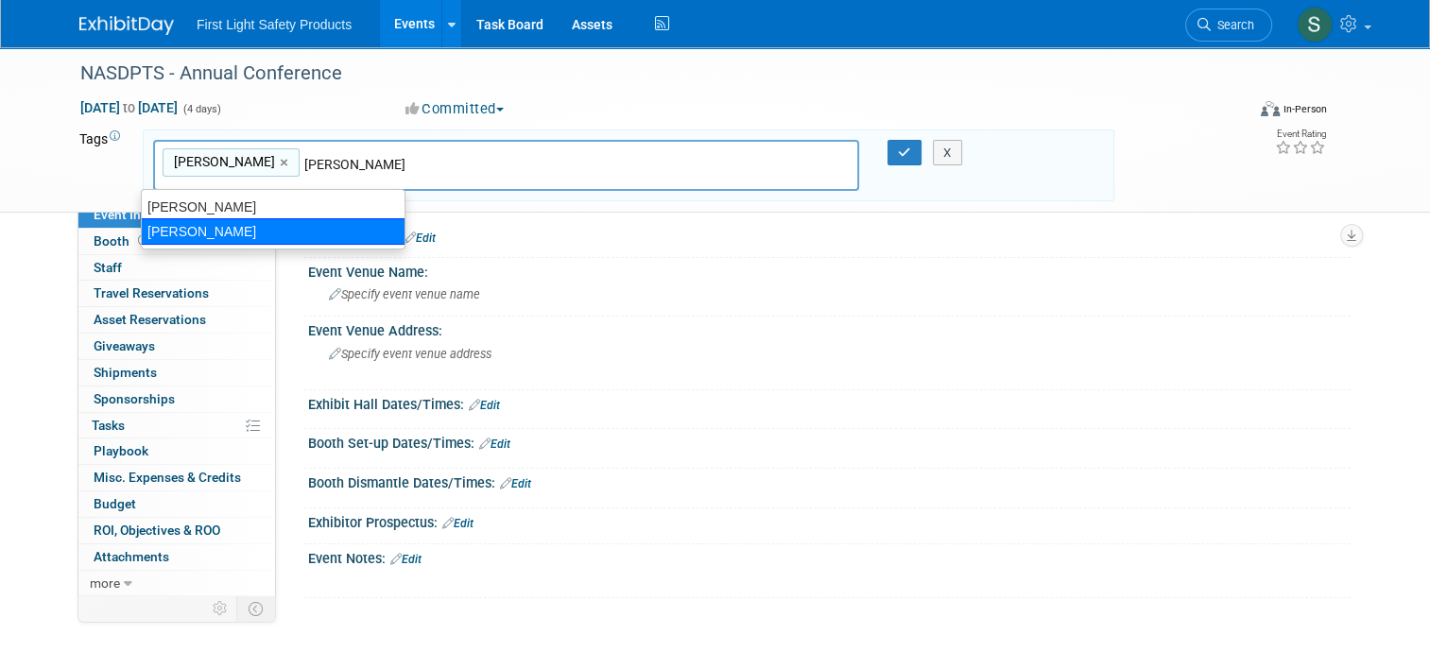
click at [240, 231] on div "[PERSON_NAME]" at bounding box center [273, 231] width 265 height 26
type input "Max Christensen, Brett Kuchciak"
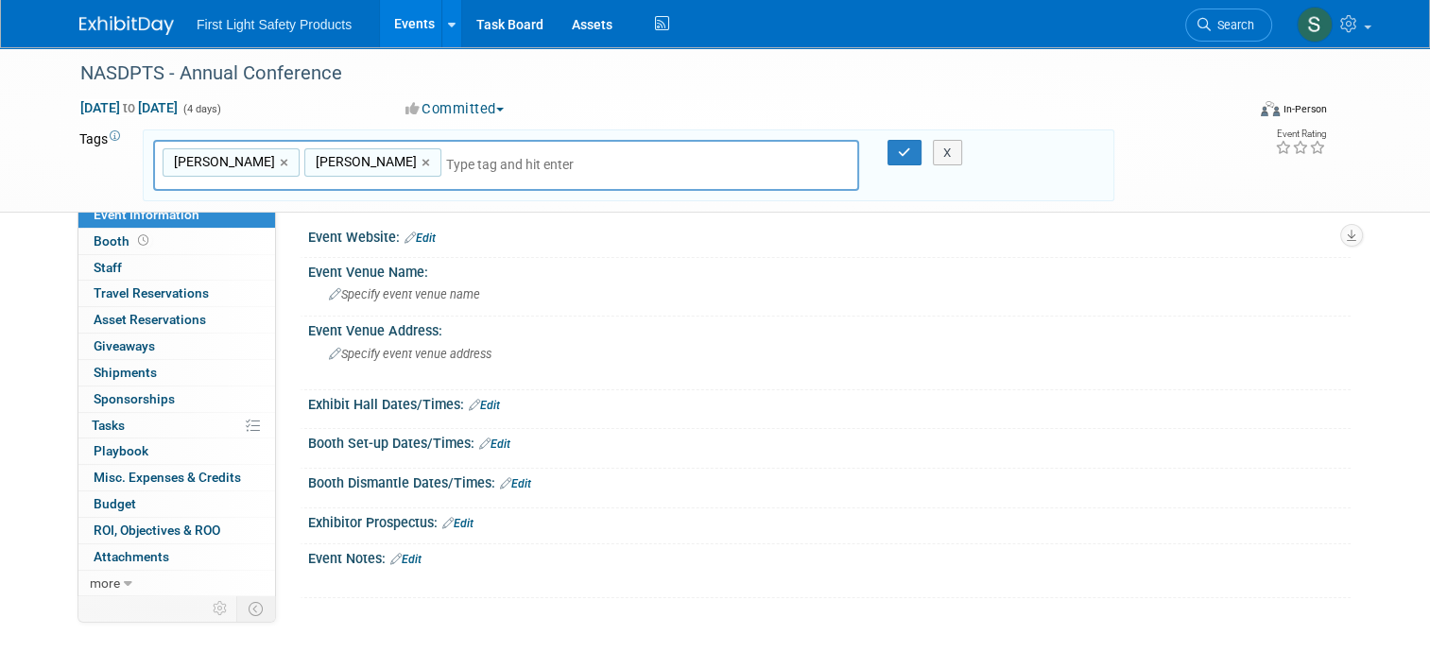
type input "d"
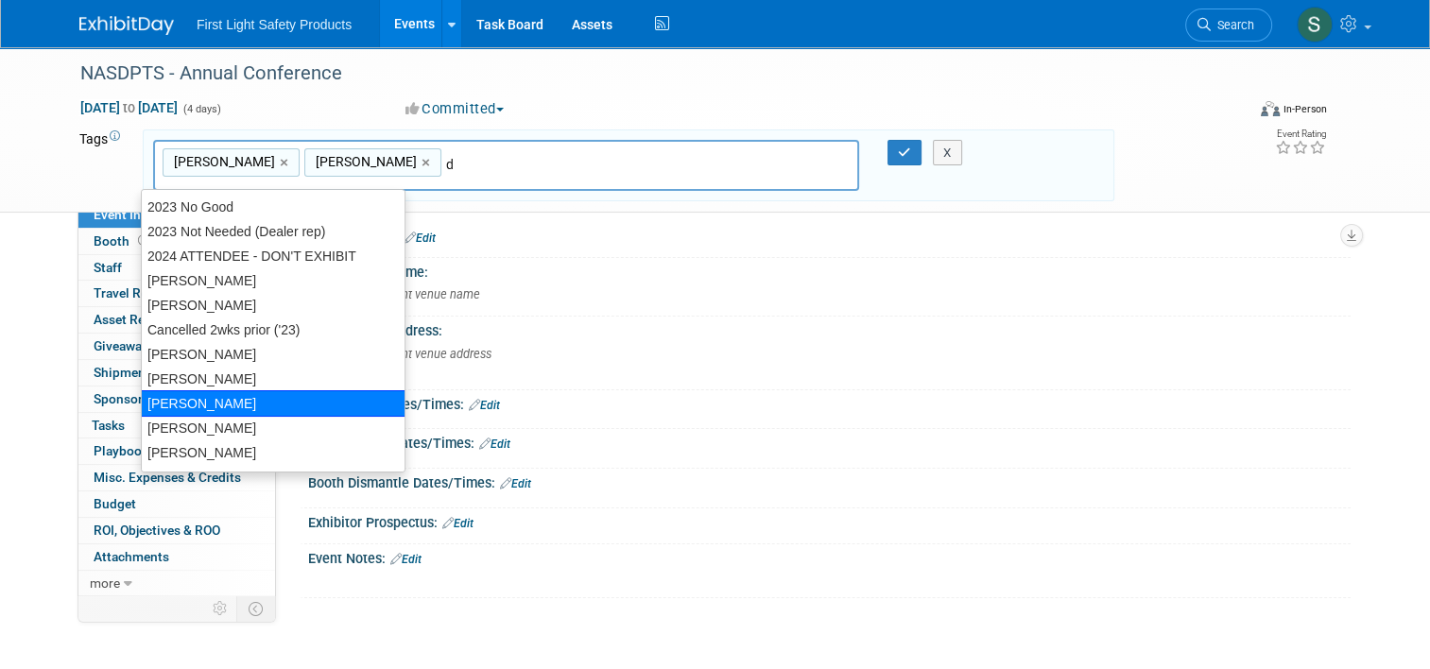
click at [249, 404] on div "[PERSON_NAME]" at bounding box center [273, 403] width 265 height 26
type input "Max Christensen, Brett Kuchciak, Doug Campbell"
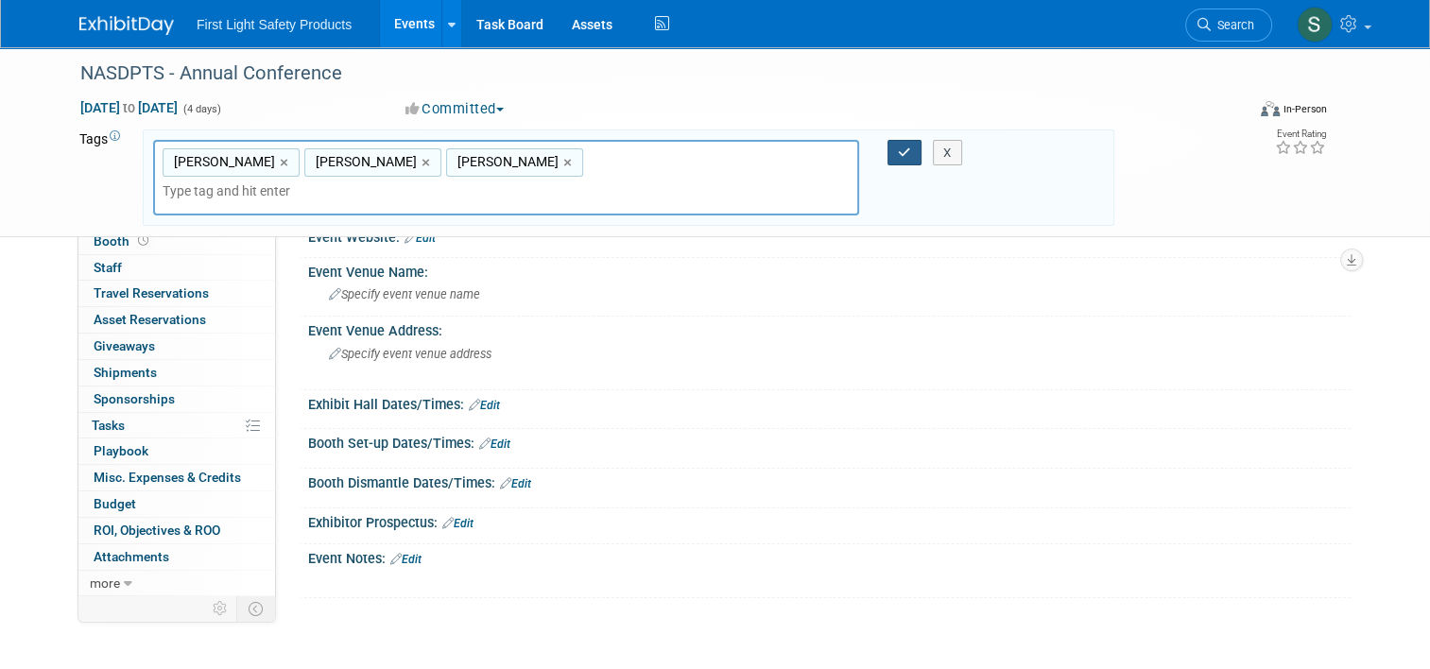
click at [899, 151] on icon "button" at bounding box center [904, 152] width 13 height 12
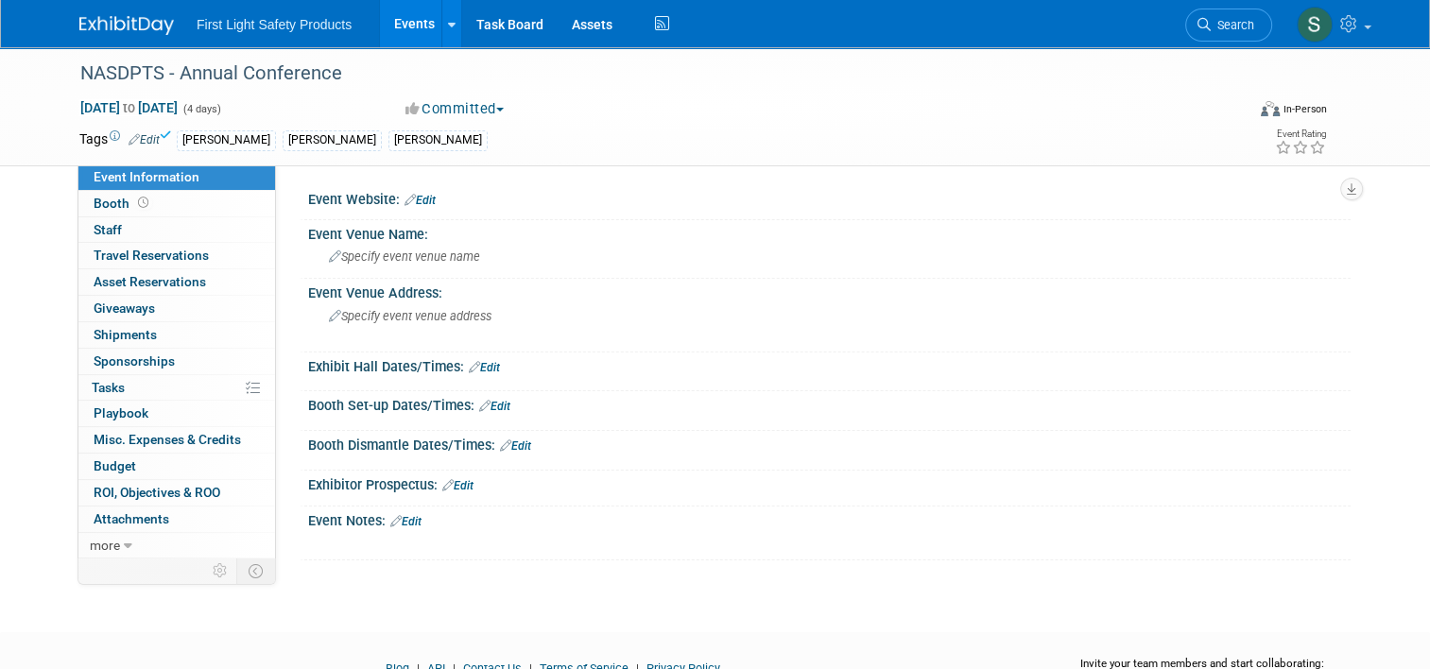
click at [416, 198] on link "Edit" at bounding box center [419, 200] width 31 height 13
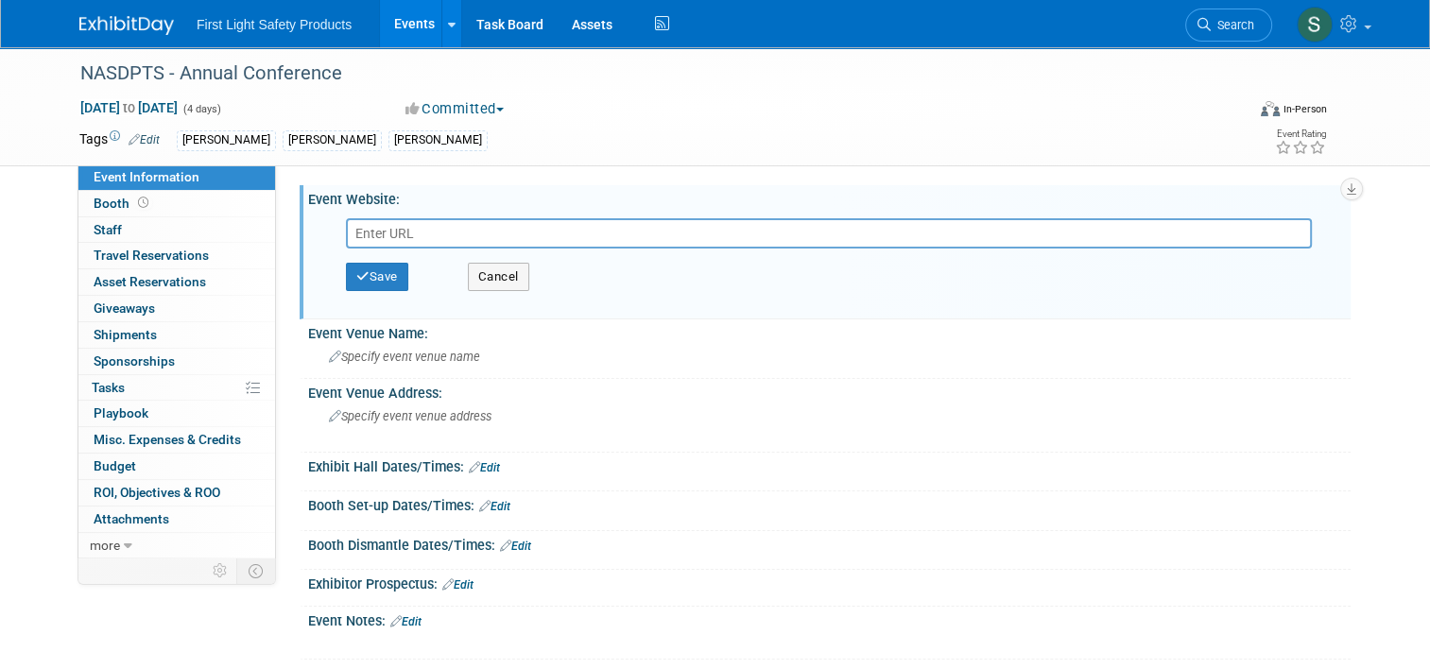
click at [427, 240] on input "text" at bounding box center [829, 233] width 966 height 30
paste input "https://nasdpts.org/2025-annual-conference"
type input "https://nasdpts.org/2025-annual-conference"
click at [385, 271] on button "Save" at bounding box center [377, 277] width 62 height 28
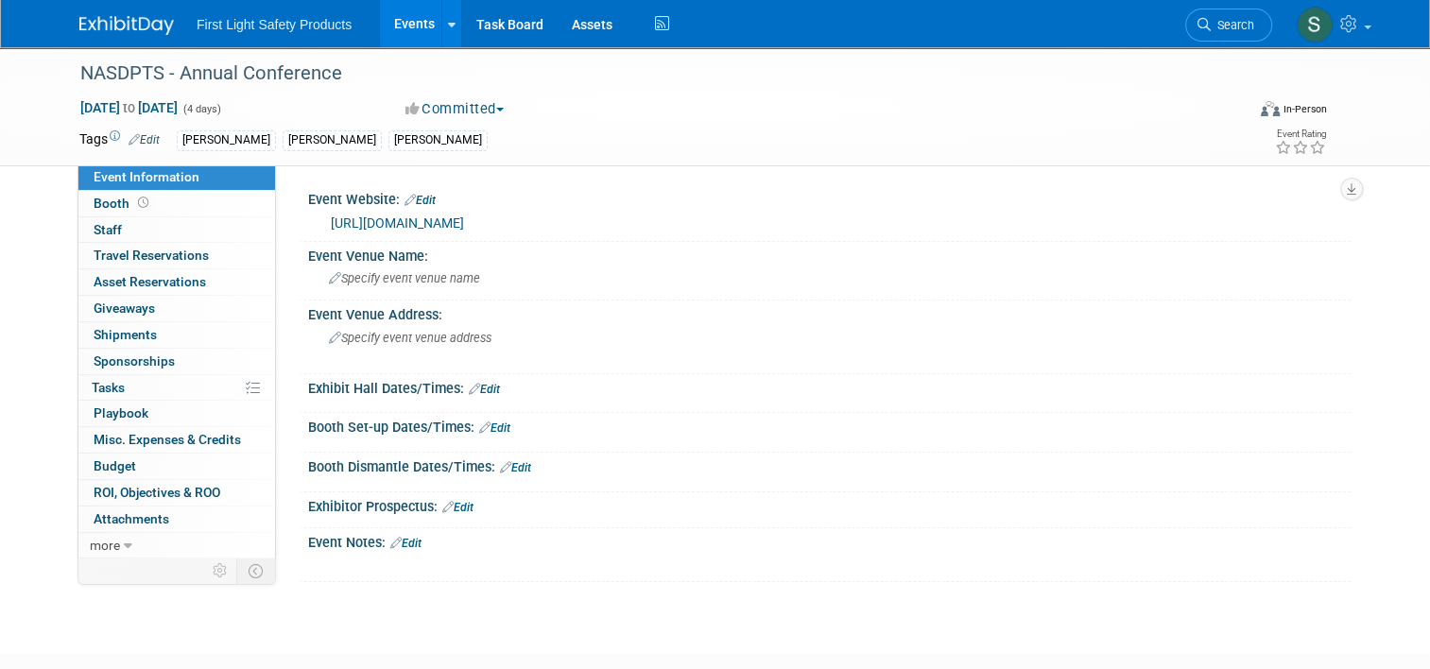
click at [401, 539] on link "Edit" at bounding box center [405, 543] width 31 height 13
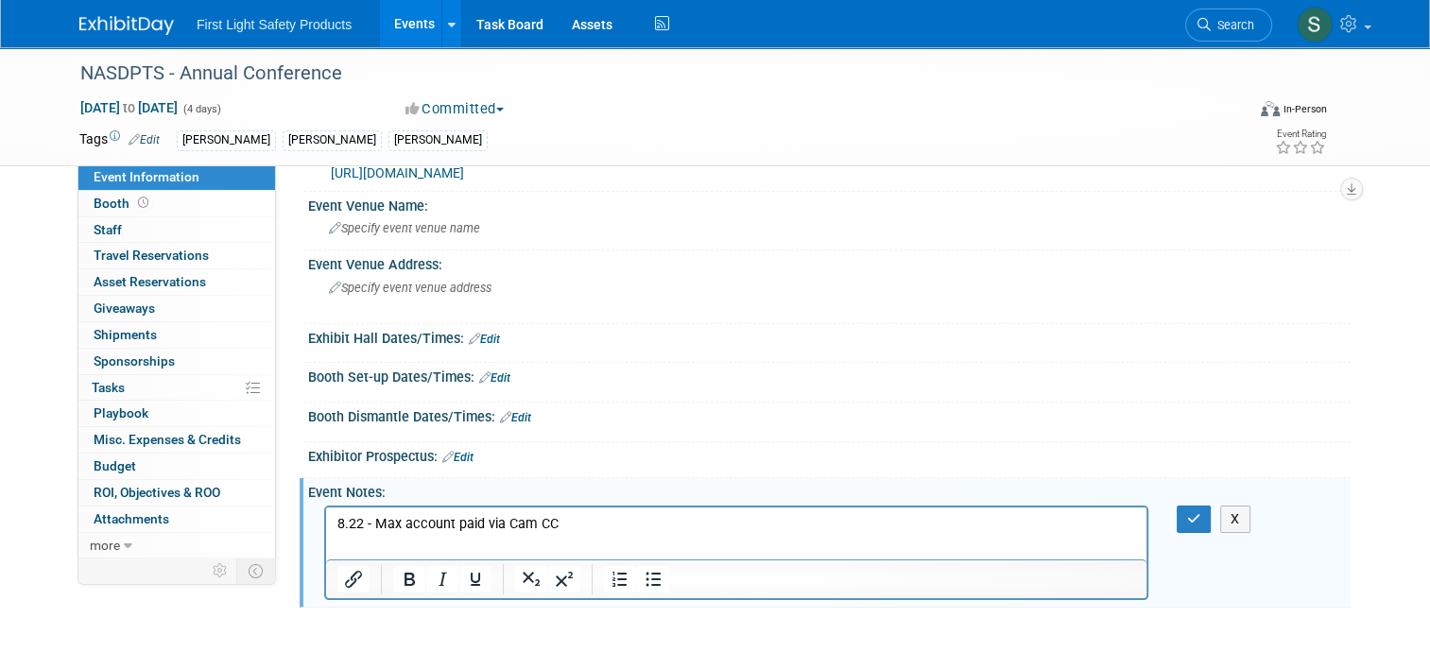
scroll to position [94, 0]
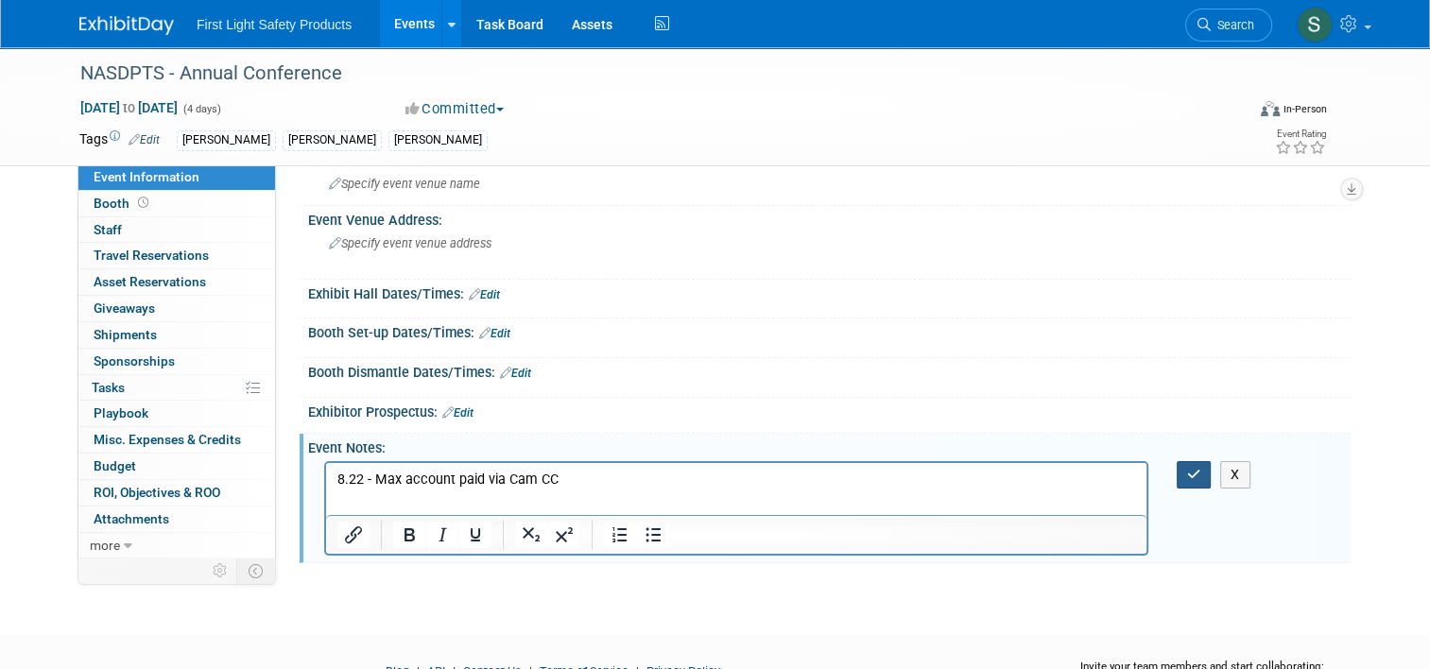
click at [1211, 472] on button "button" at bounding box center [1193, 474] width 35 height 27
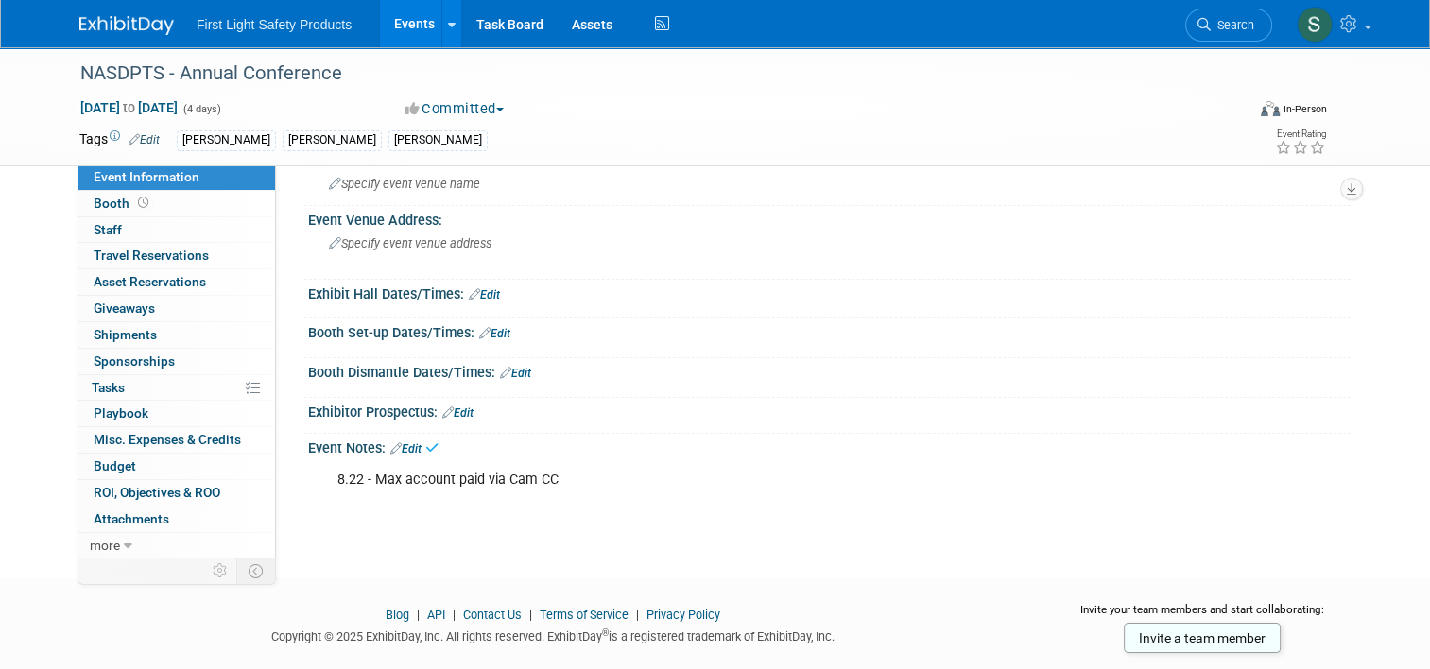
scroll to position [0, 0]
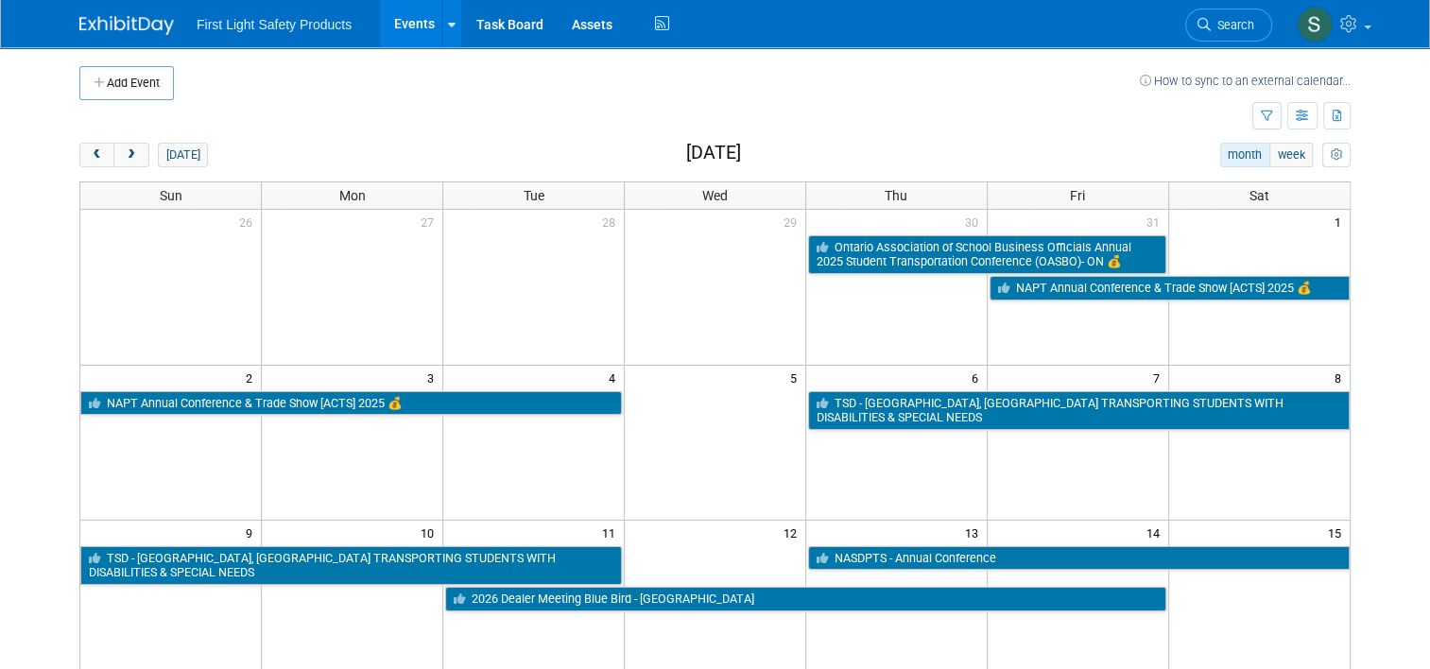
click at [1231, 26] on span "Search" at bounding box center [1231, 25] width 43 height 14
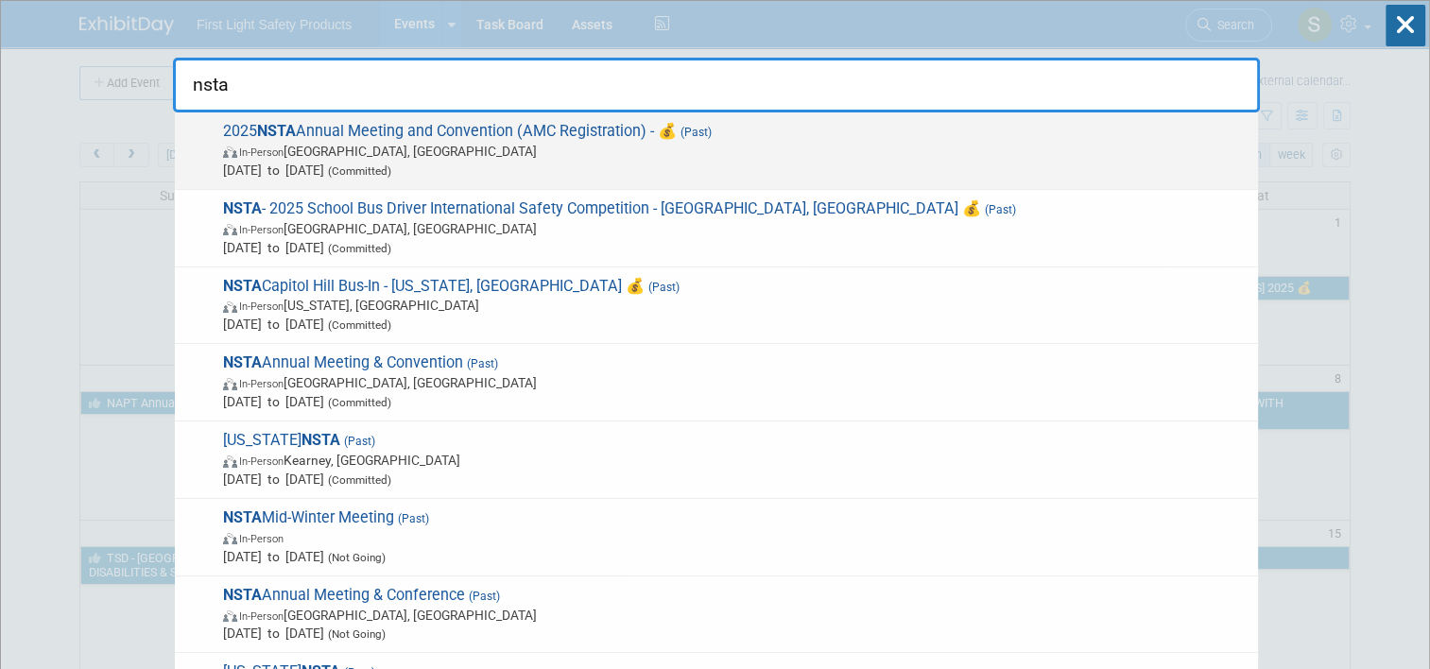
type input "nsta"
click at [419, 147] on span "In-Person [GEOGRAPHIC_DATA], [GEOGRAPHIC_DATA]" at bounding box center [735, 151] width 1025 height 19
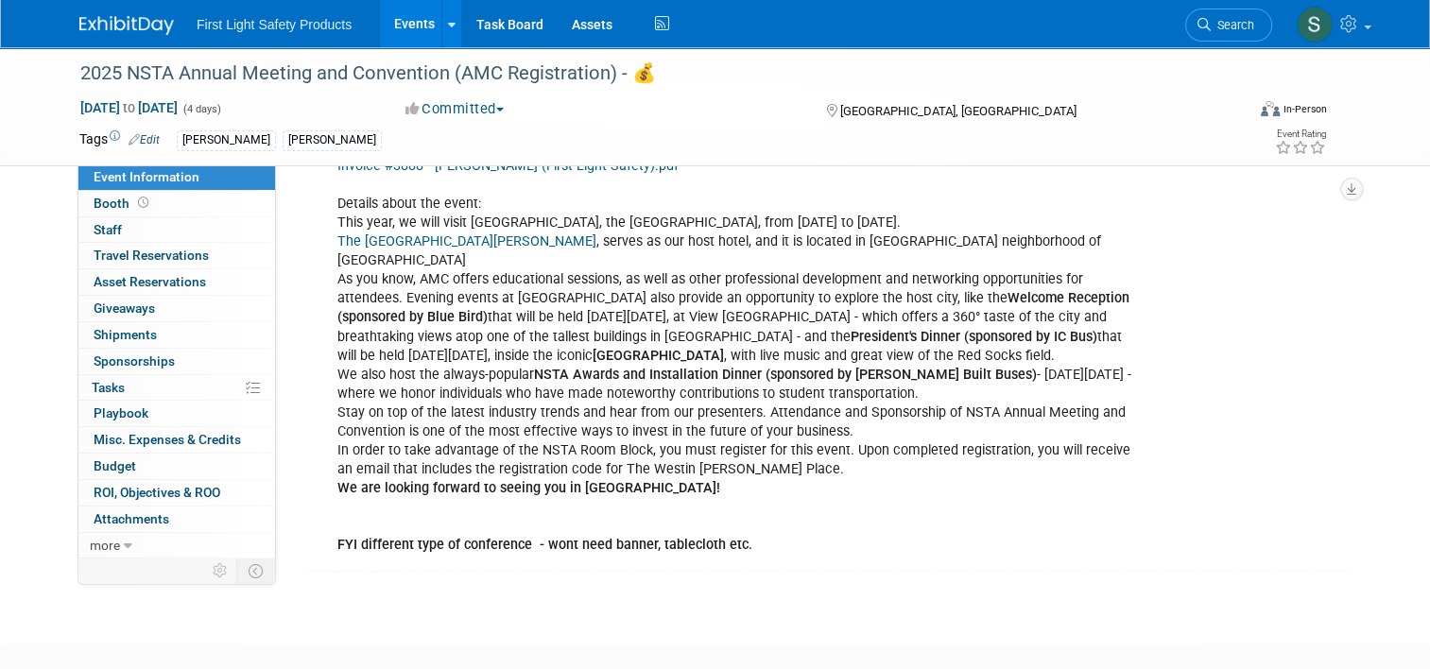
scroll to position [472, 0]
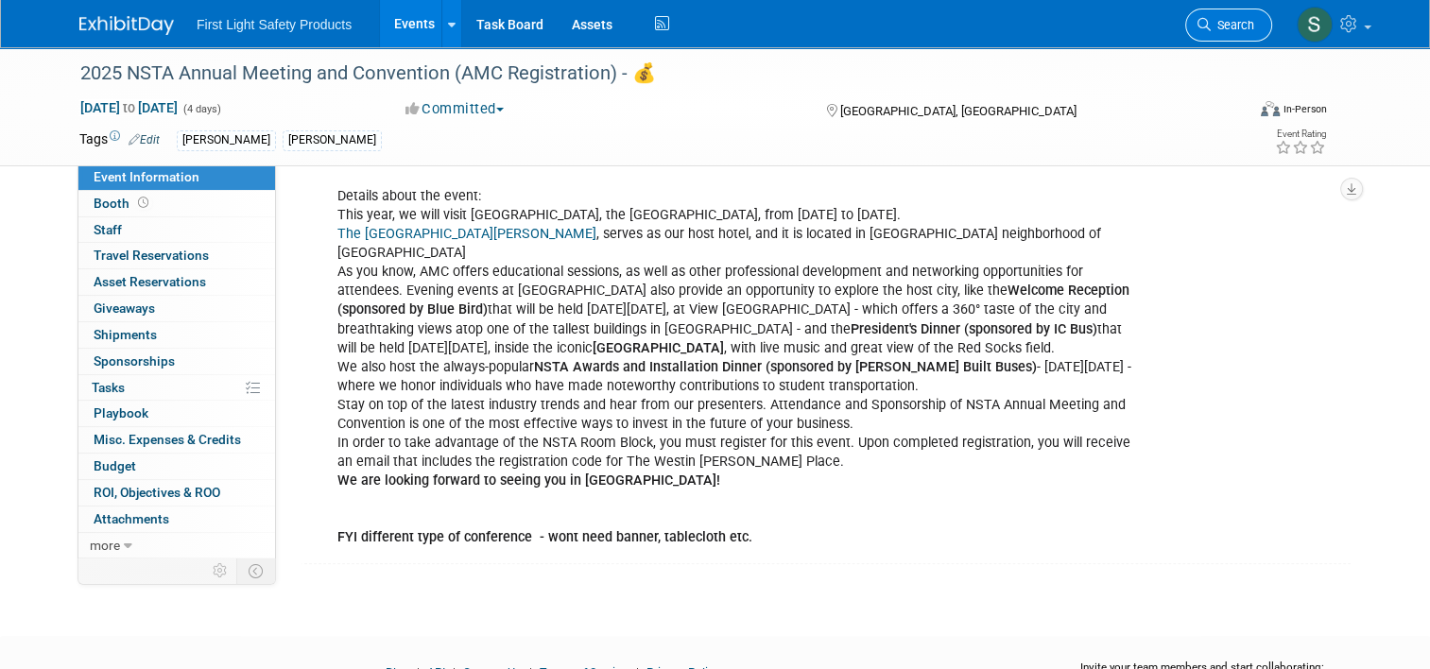
click at [1243, 25] on span "Search" at bounding box center [1231, 25] width 43 height 14
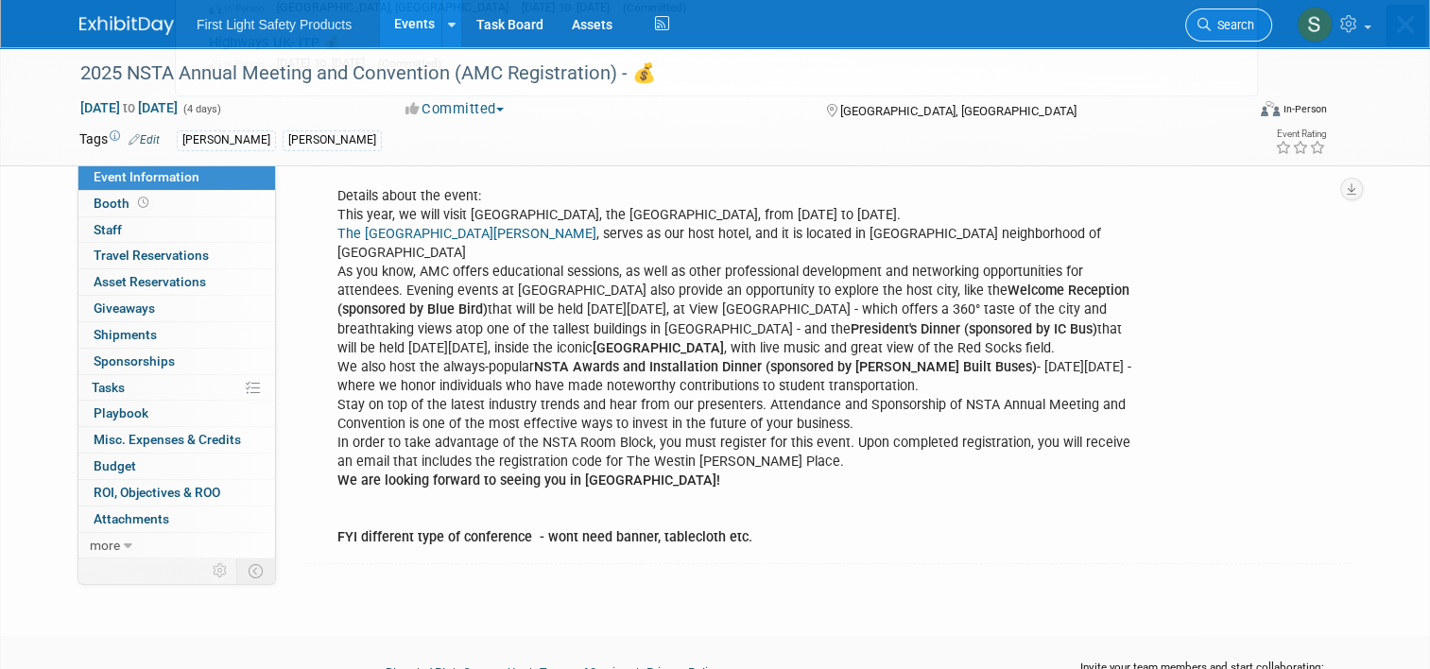
scroll to position [0, 0]
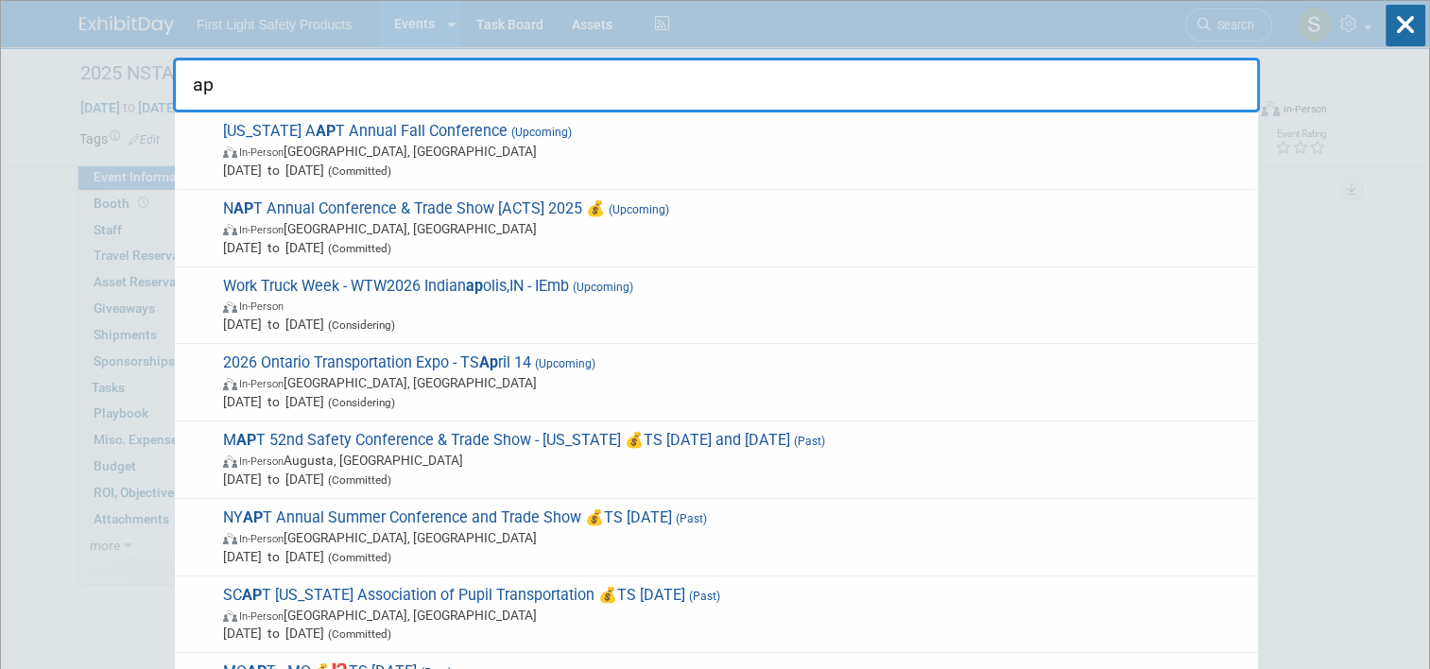
type input "a"
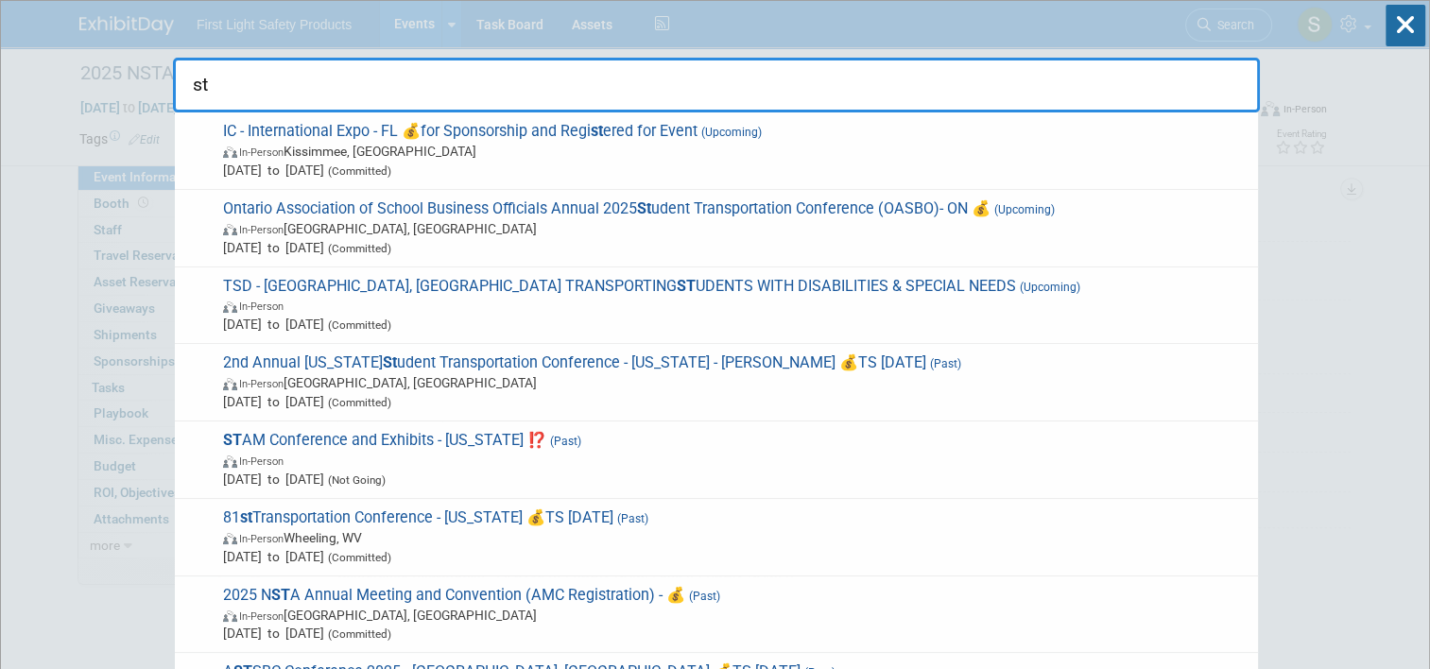
type input "s"
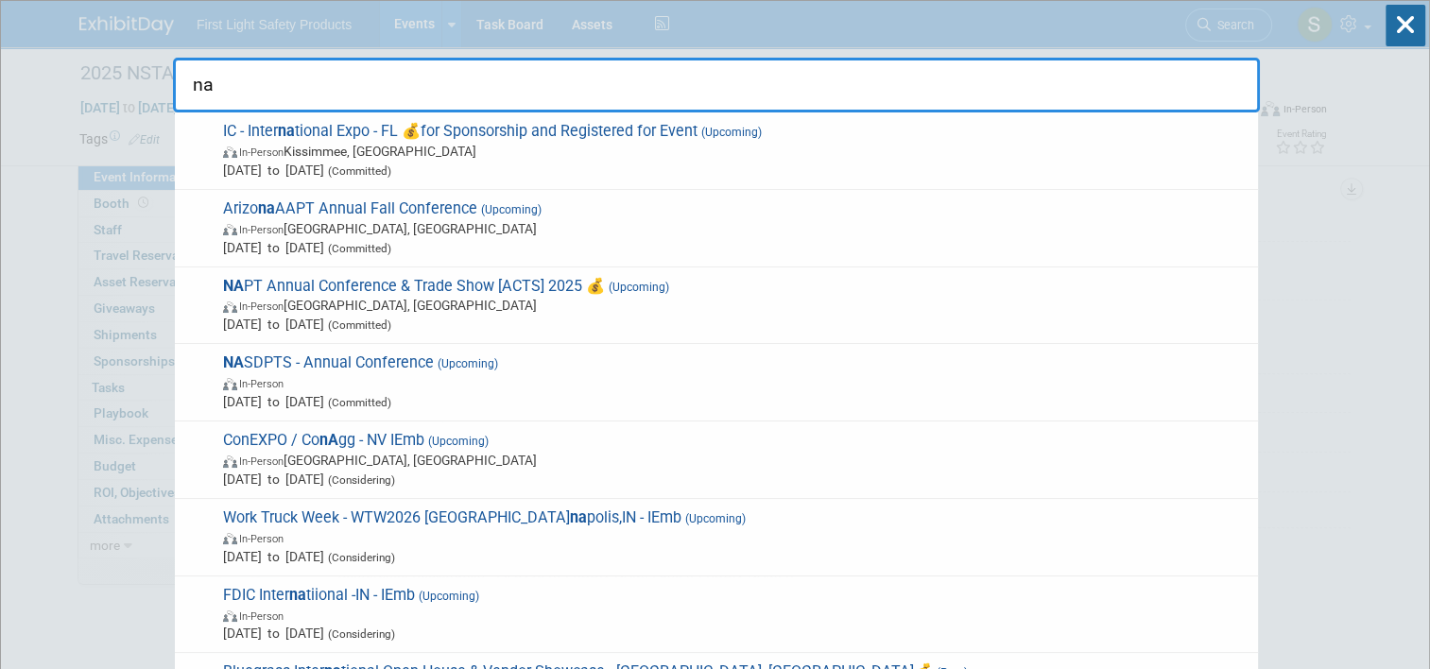
type input "n"
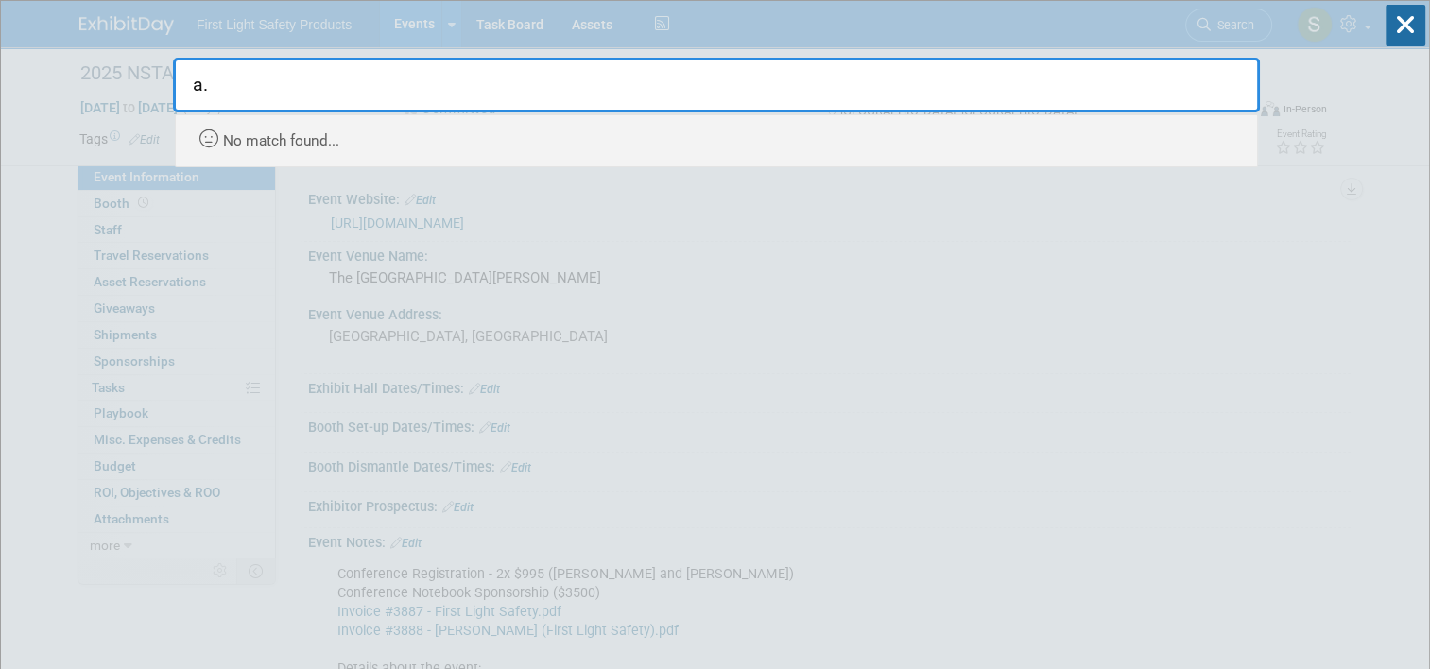
type input "a"
